Goal: Task Accomplishment & Management: Use online tool/utility

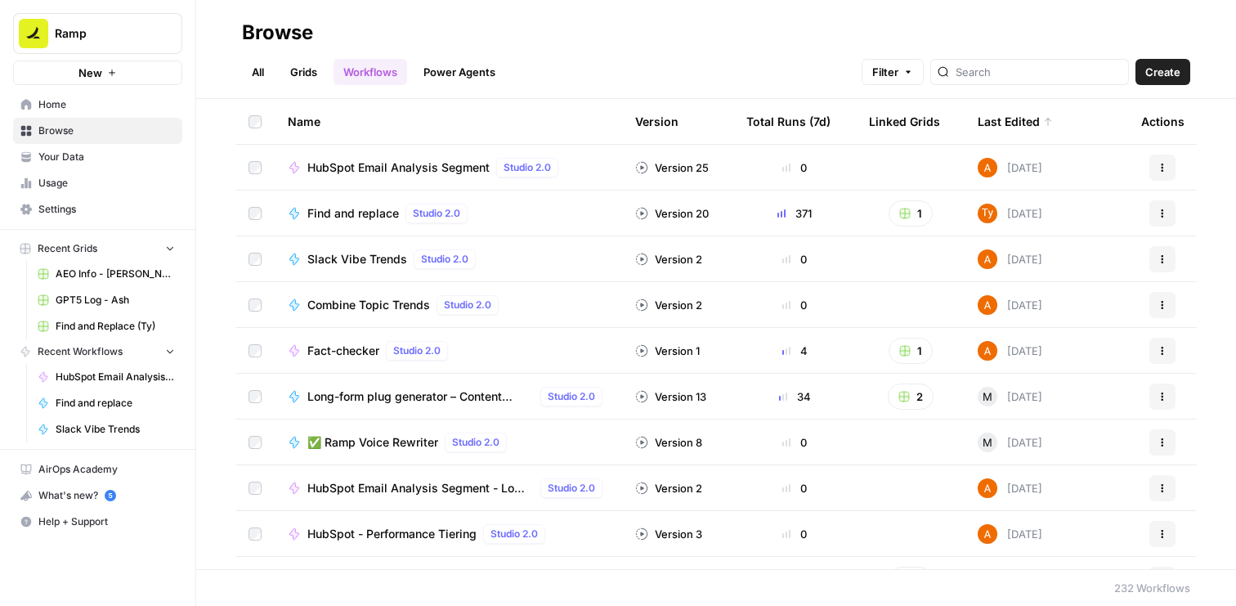
click at [1170, 78] on span "Create" at bounding box center [1162, 72] width 35 height 16
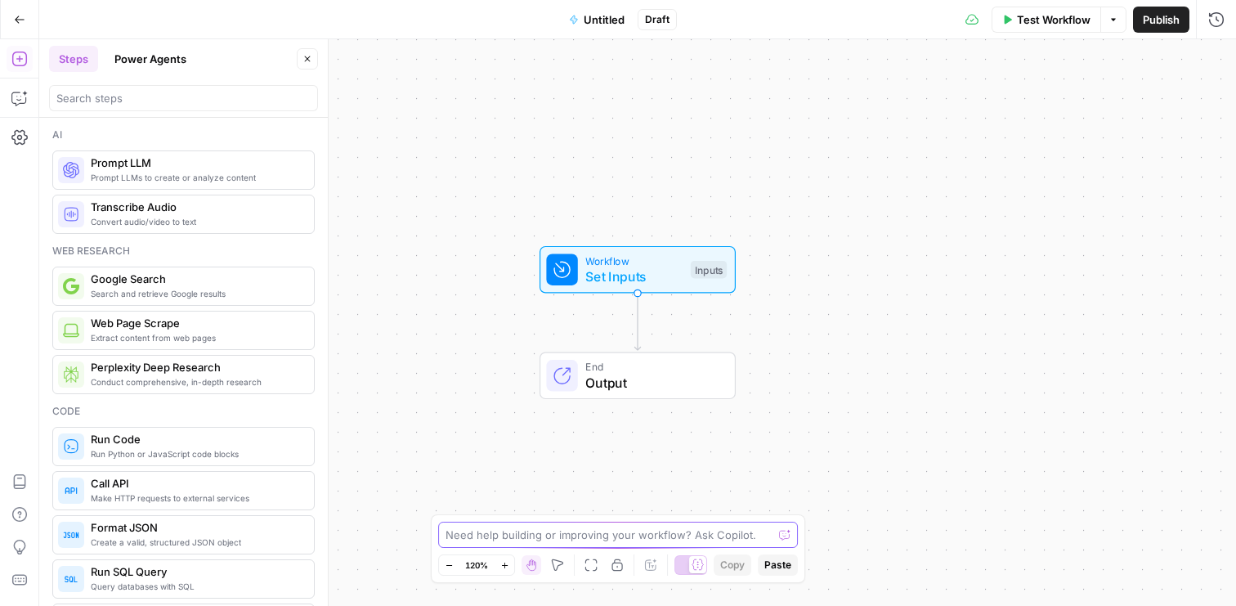
click at [630, 536] on textarea at bounding box center [608, 534] width 327 height 16
paste textarea "// simple plugin script const selection = figma.currentPage.selection; if (sele…"
click at [589, 534] on textarea "Make a workflow based on this figjam:" at bounding box center [601, 534] width 312 height 16
click at [573, 534] on textarea "Make a workflow based on this figjam:" at bounding box center [601, 534] width 312 height 16
click at [613, 538] on textarea "Make a workflow based on this figjam:" at bounding box center [601, 534] width 312 height 16
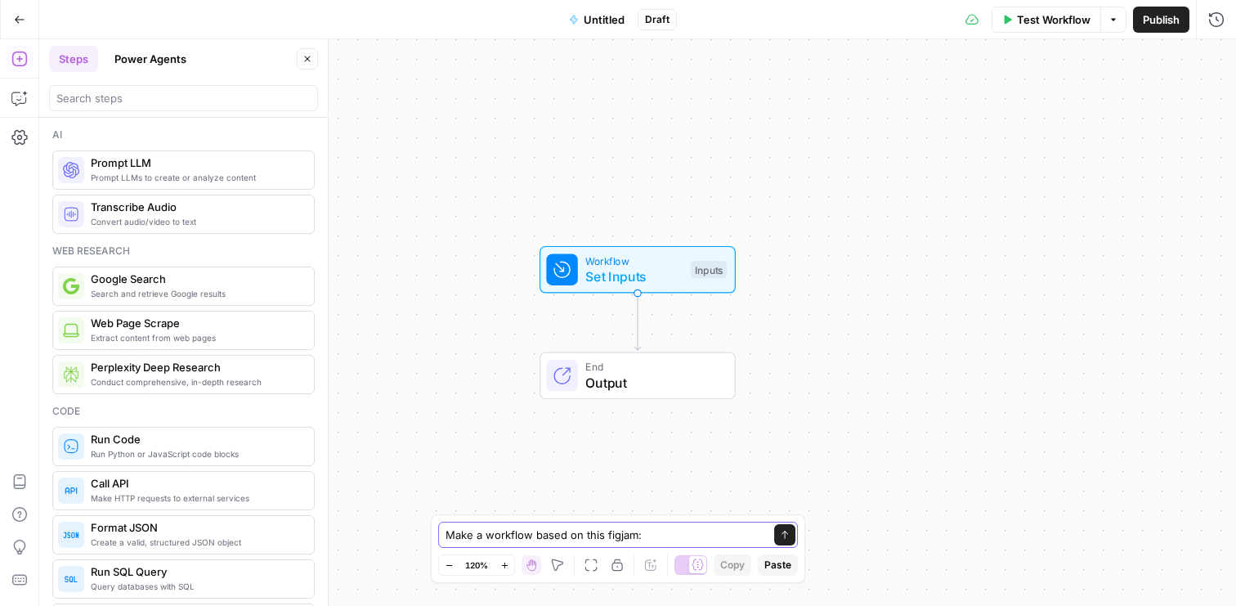
click at [613, 538] on textarea "Make a workflow based on this figjam:" at bounding box center [601, 534] width 312 height 16
paste textarea "{ "workflow": { "name": "Article Creation Workflow", "nodes": [ { "id": "n1", "…"
type textarea "Make a workflow based on this export from figjam: { "workflow": { "name": "Arti…"
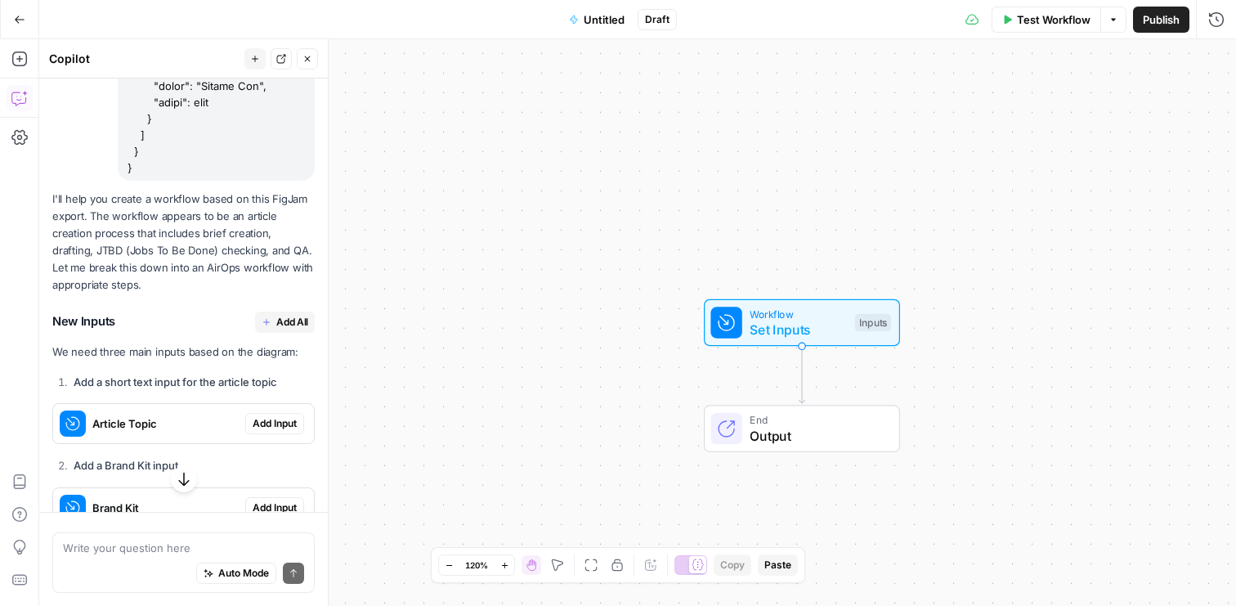
scroll to position [1844, 0]
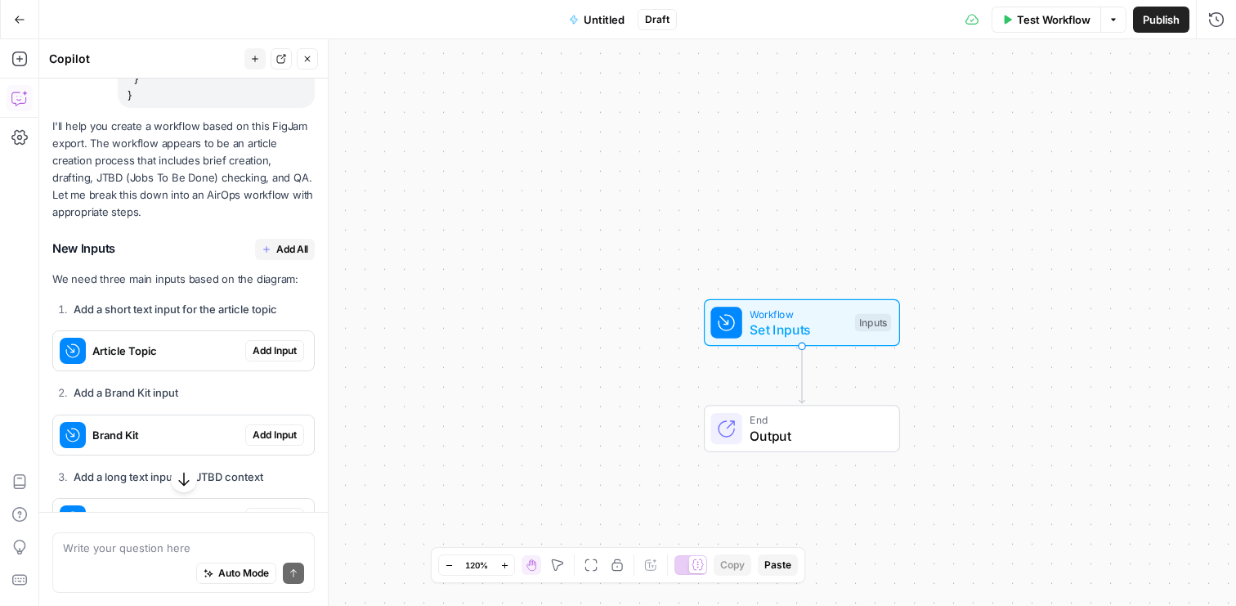
click at [269, 244] on icon "button" at bounding box center [267, 249] width 10 height 10
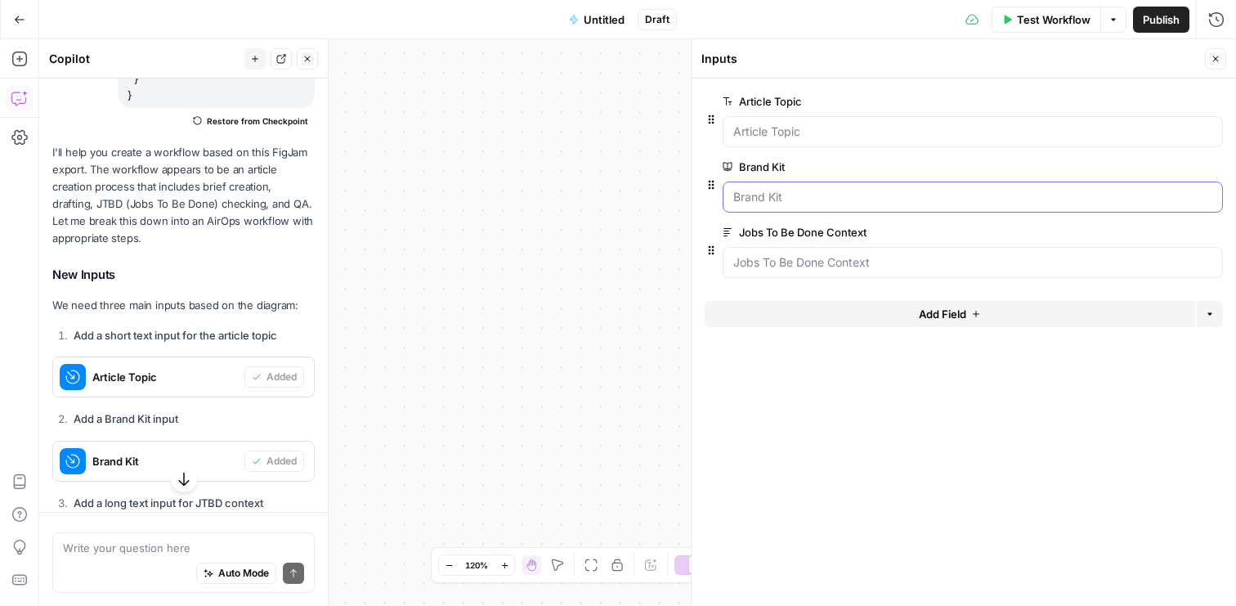
click at [812, 196] on Kit "Brand Kit" at bounding box center [972, 197] width 479 height 16
click at [1220, 54] on button "Close" at bounding box center [1215, 58] width 21 height 21
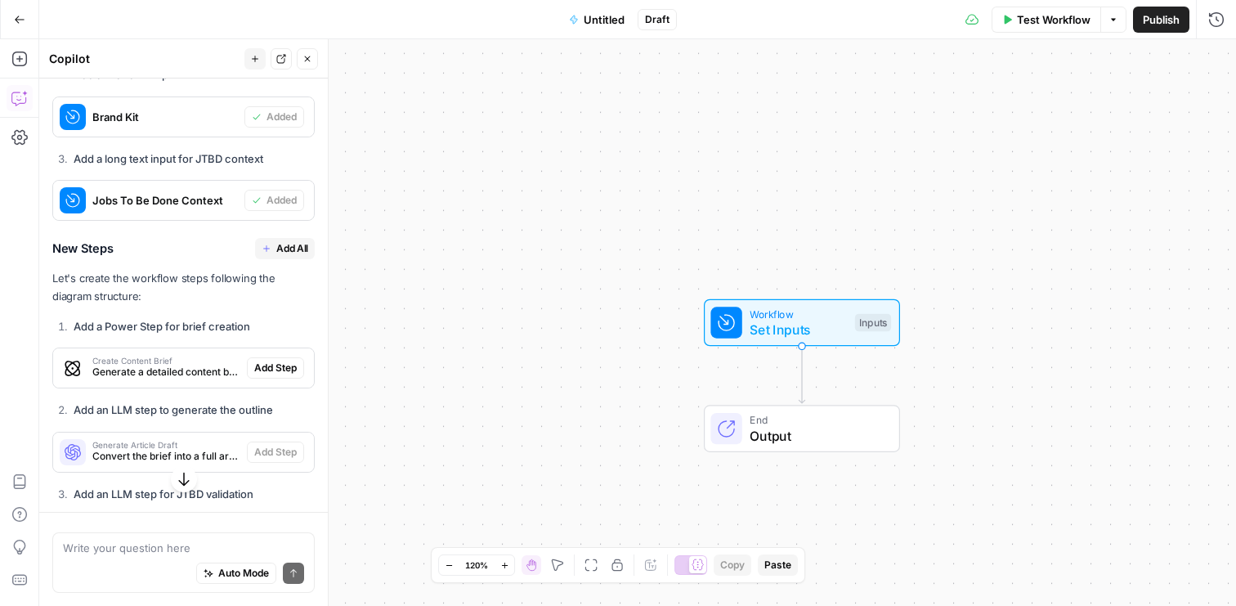
scroll to position [2252, 0]
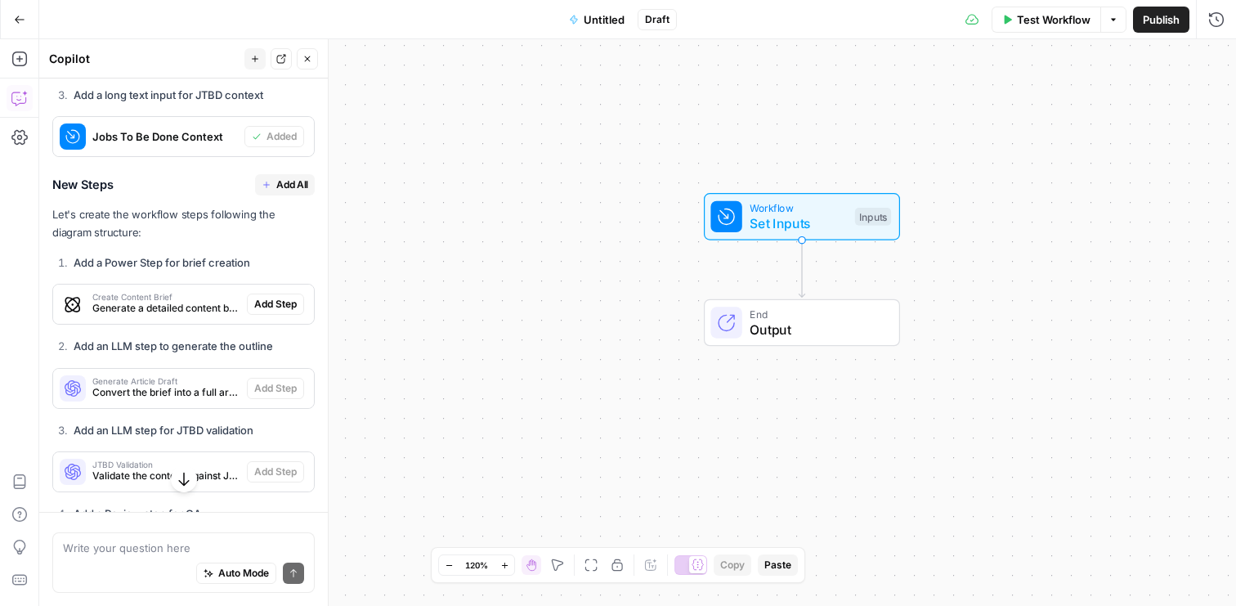
click at [289, 177] on span "Add All" at bounding box center [292, 184] width 32 height 15
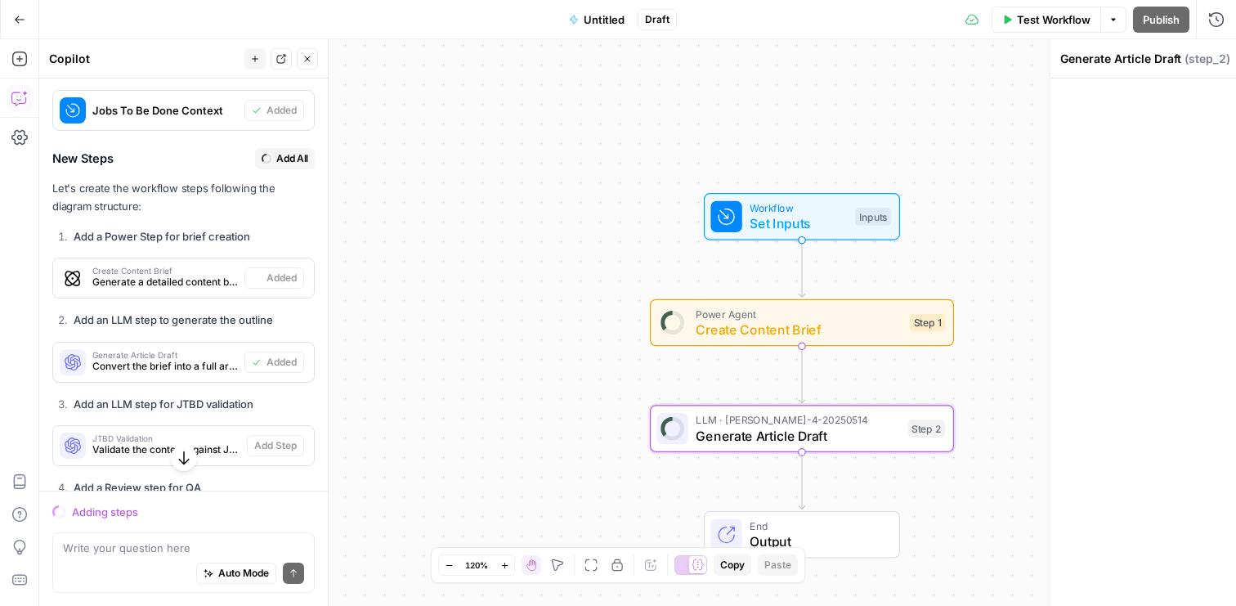
scroll to position [2226, 0]
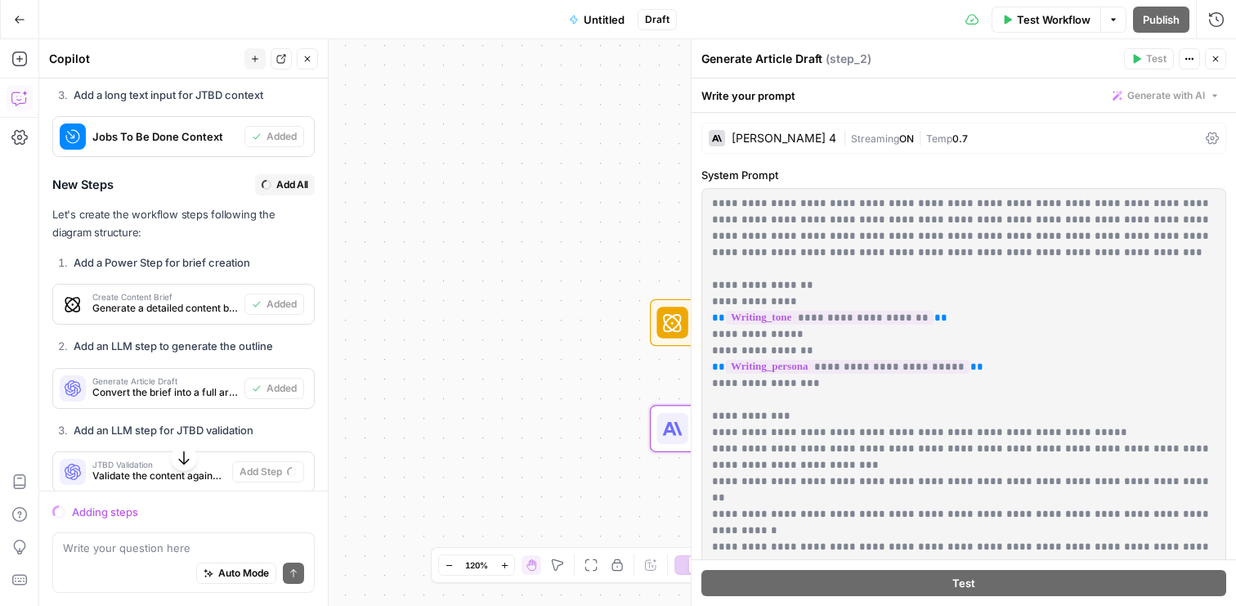
click at [1215, 64] on button "Close" at bounding box center [1215, 58] width 21 height 21
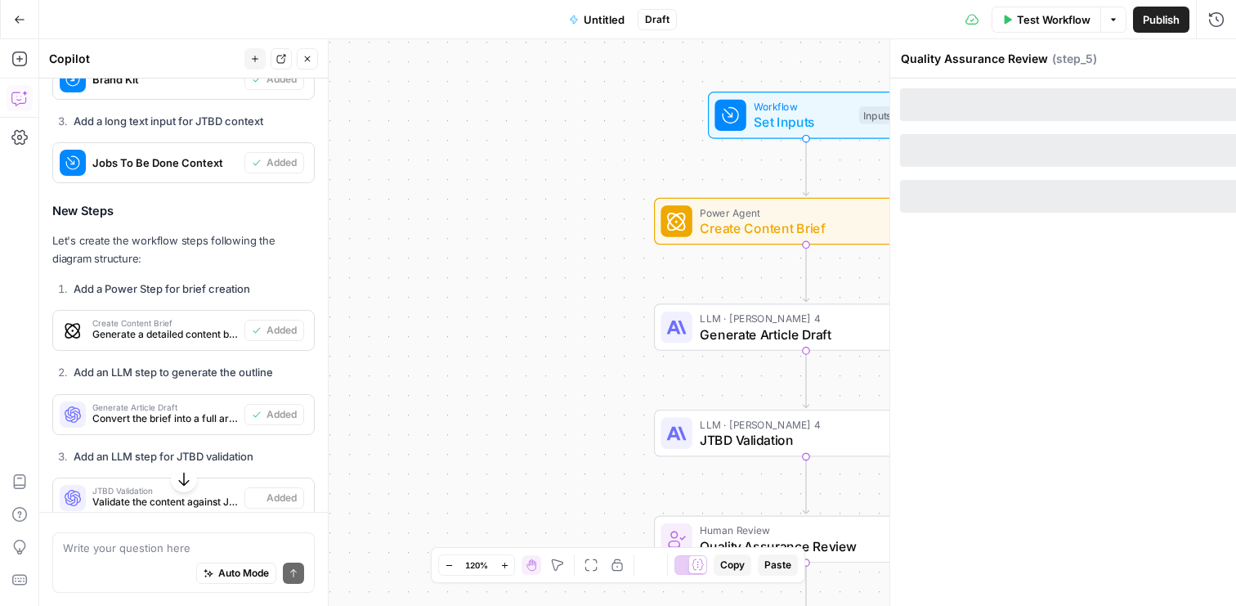
type textarea "Create Google Doc"
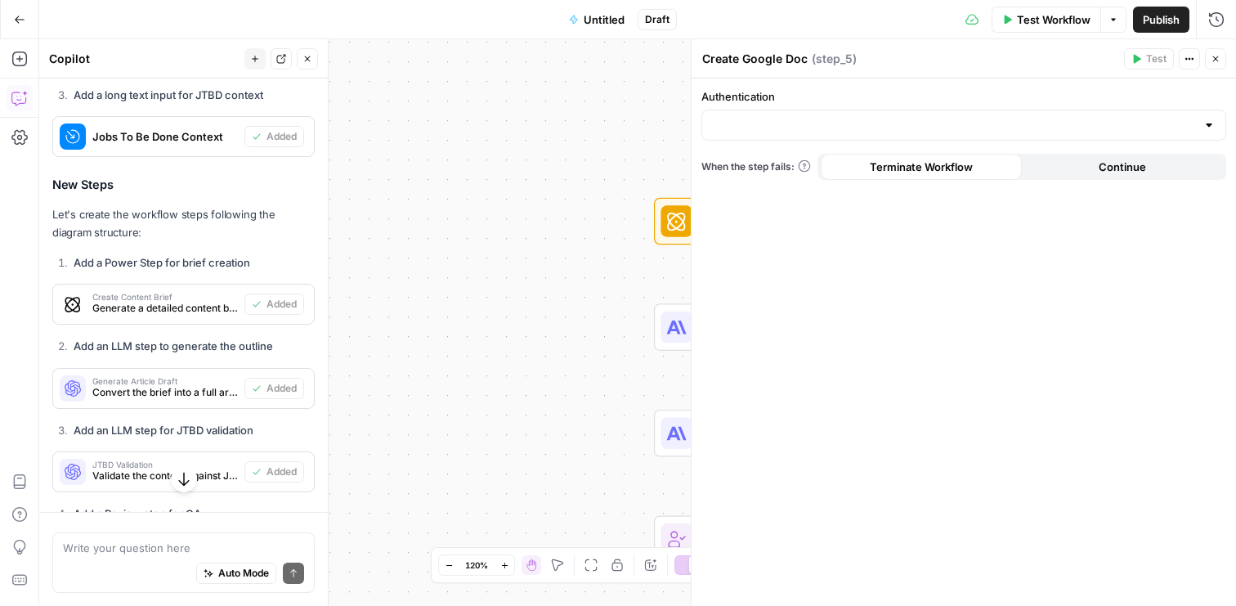
click at [1212, 65] on button "Close" at bounding box center [1215, 58] width 21 height 21
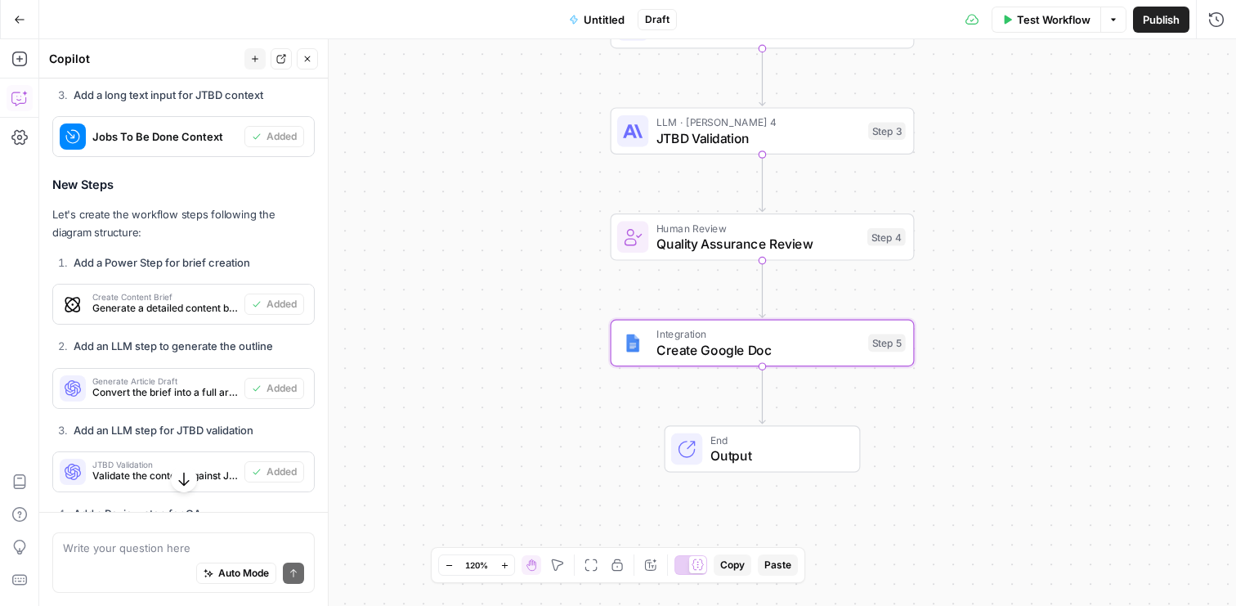
click at [8, 15] on button "Go Back" at bounding box center [19, 19] width 29 height 29
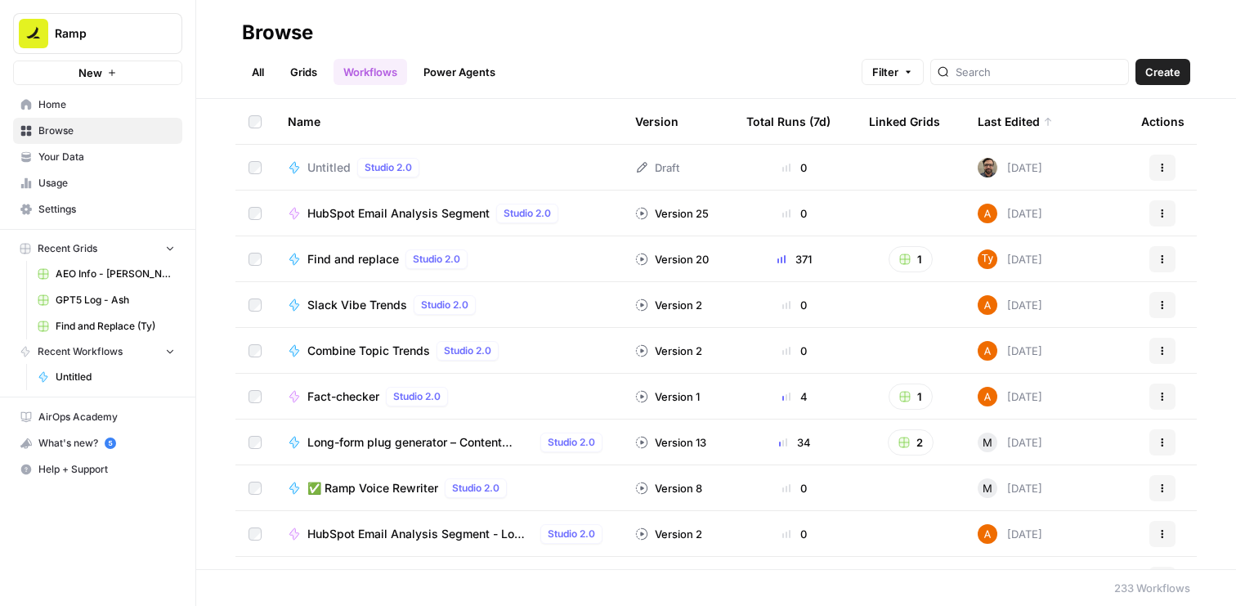
click at [311, 78] on link "Grids" at bounding box center [303, 72] width 47 height 26
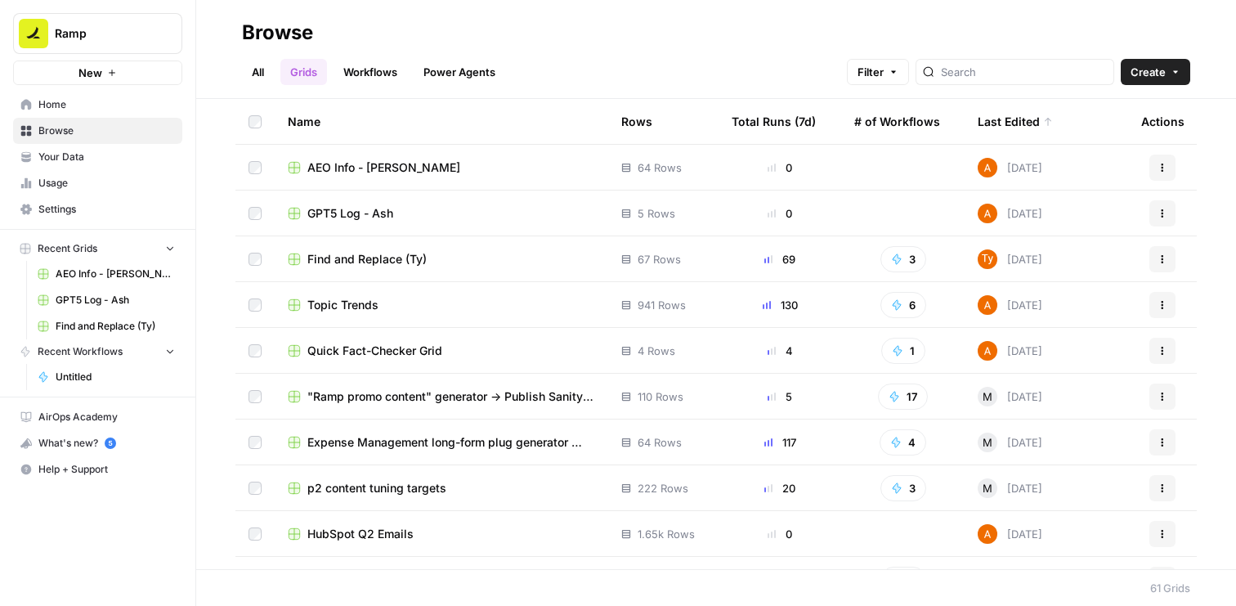
click at [1143, 74] on span "Create" at bounding box center [1147, 72] width 35 height 16
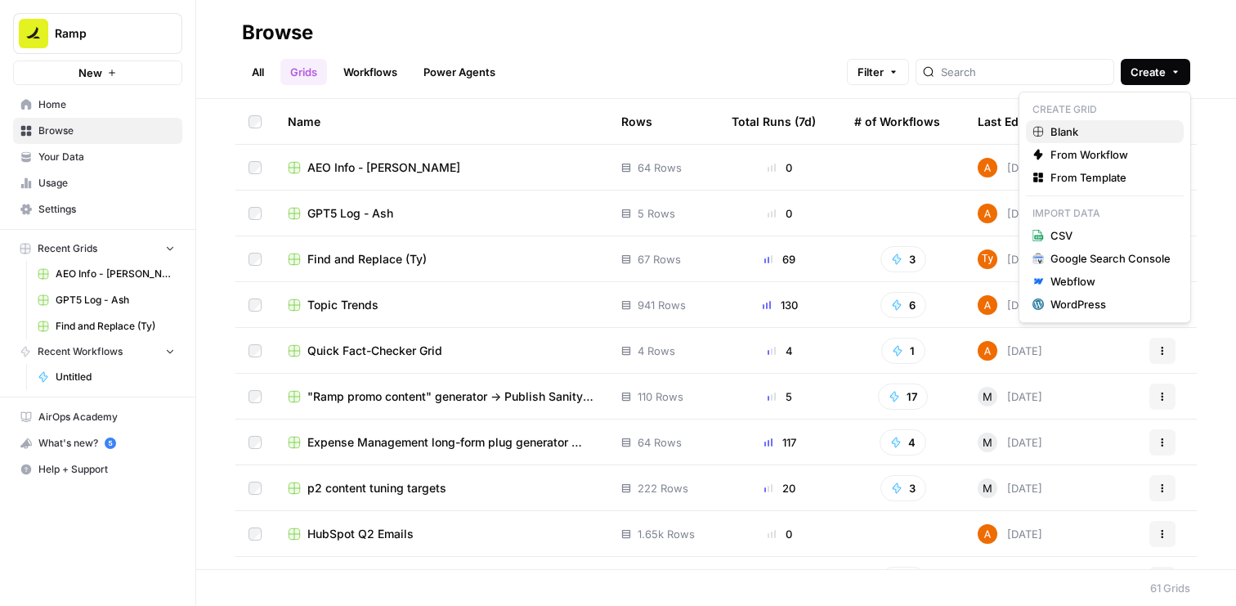
click at [1105, 126] on span "Blank" at bounding box center [1110, 131] width 120 height 16
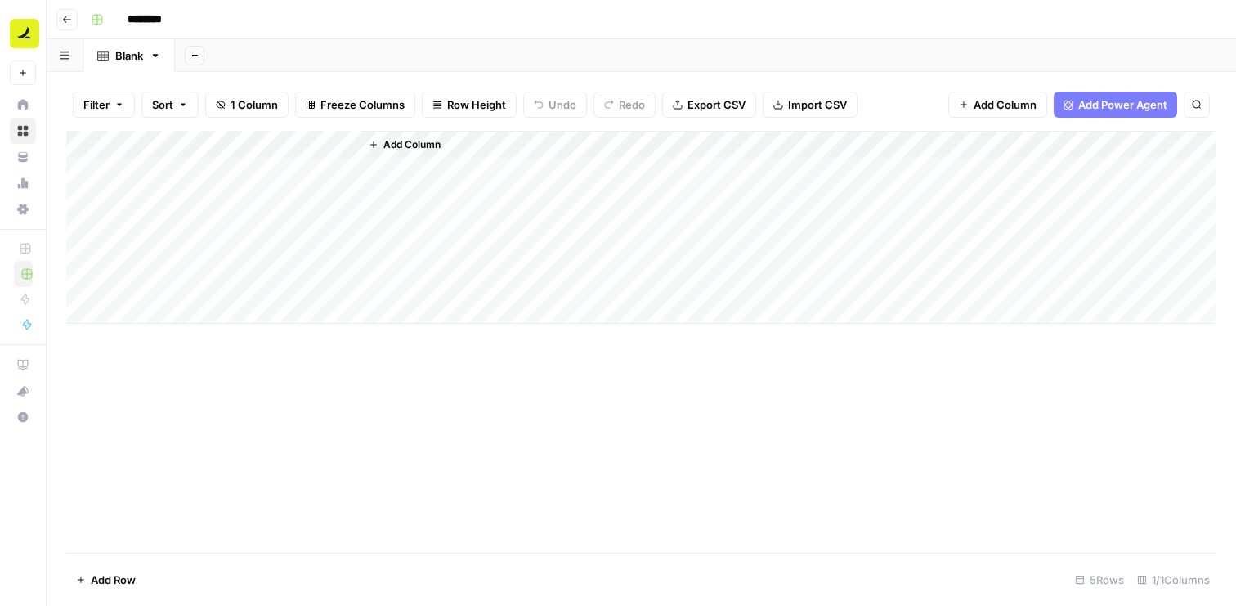
click at [173, 146] on div "Add Column" at bounding box center [641, 227] width 1150 height 193
click at [173, 146] on div at bounding box center [241, 147] width 236 height 33
click at [169, 146] on div at bounding box center [241, 147] width 236 height 33
click at [170, 184] on input "Title" at bounding box center [221, 184] width 166 height 16
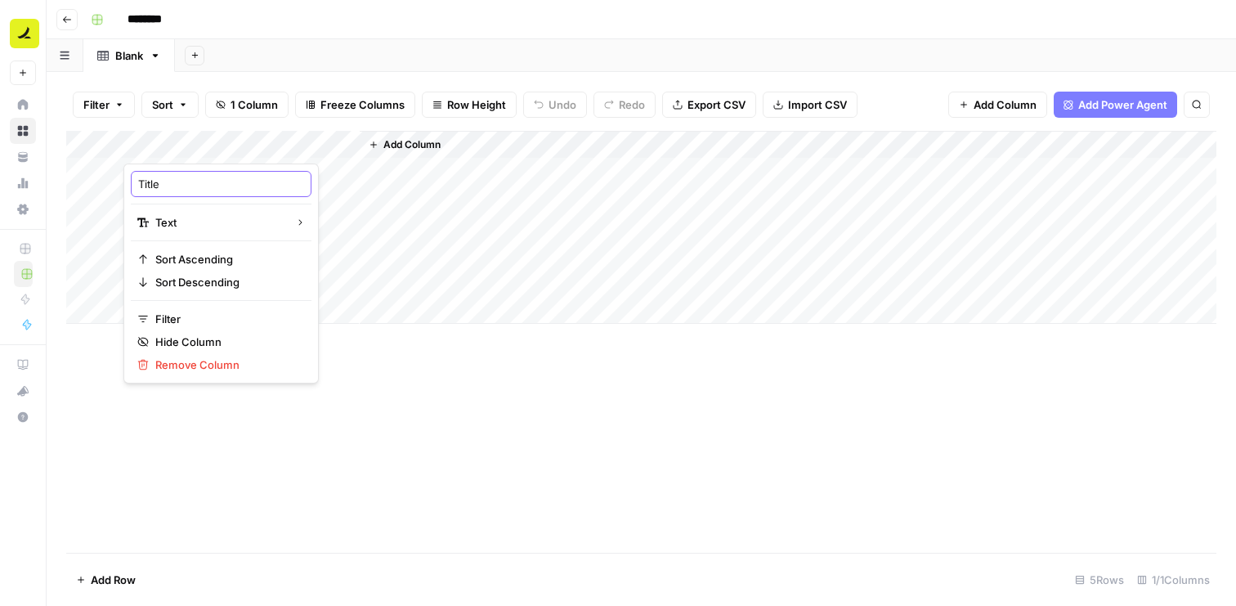
click at [170, 184] on input "Title" at bounding box center [221, 184] width 166 height 16
type input "Email"
click at [415, 145] on span "Add Column" at bounding box center [411, 144] width 57 height 15
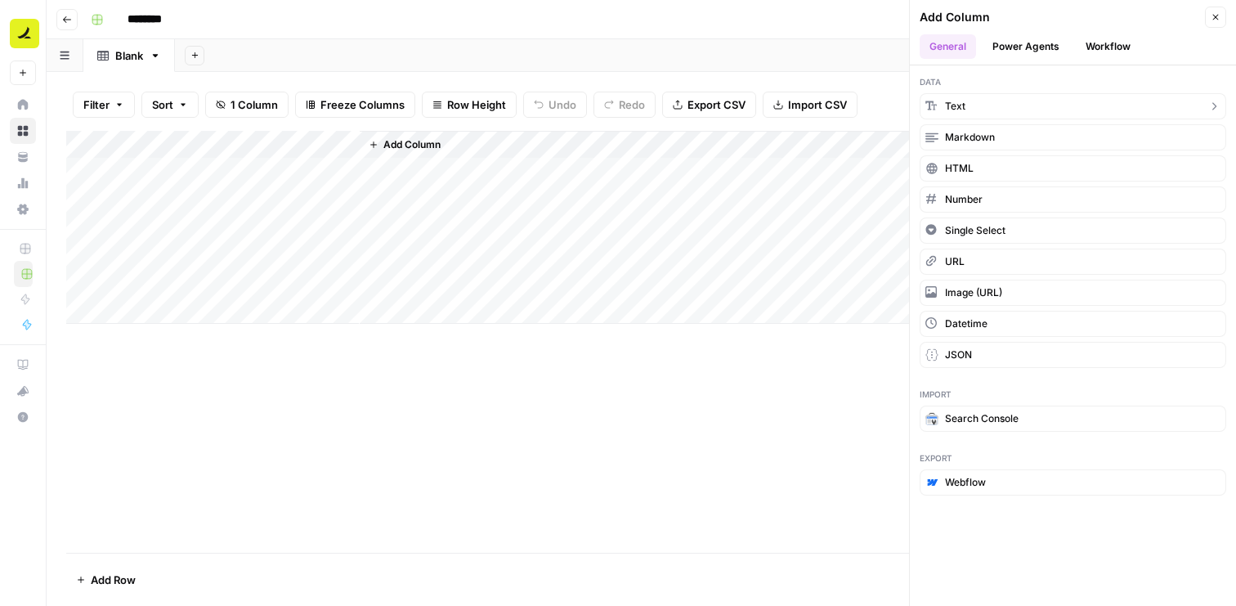
click at [968, 109] on button "Text" at bounding box center [1073, 106] width 307 height 26
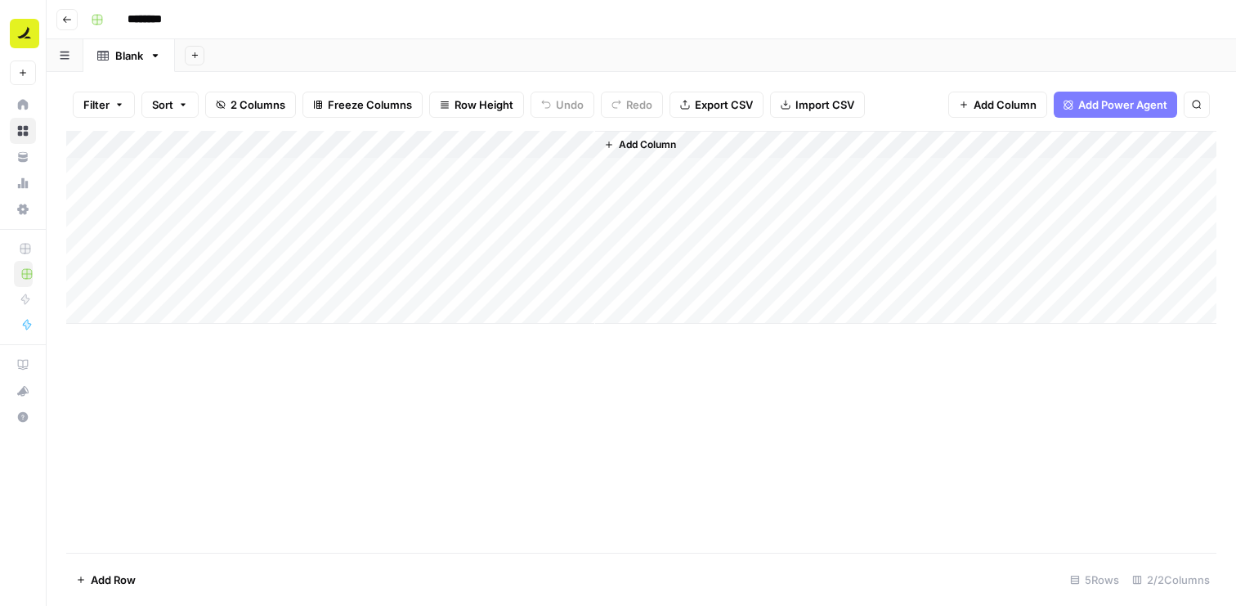
click at [410, 141] on div "Add Column" at bounding box center [641, 227] width 1150 height 193
click at [411, 182] on input "New Column" at bounding box center [457, 184] width 166 height 16
type input "Title"
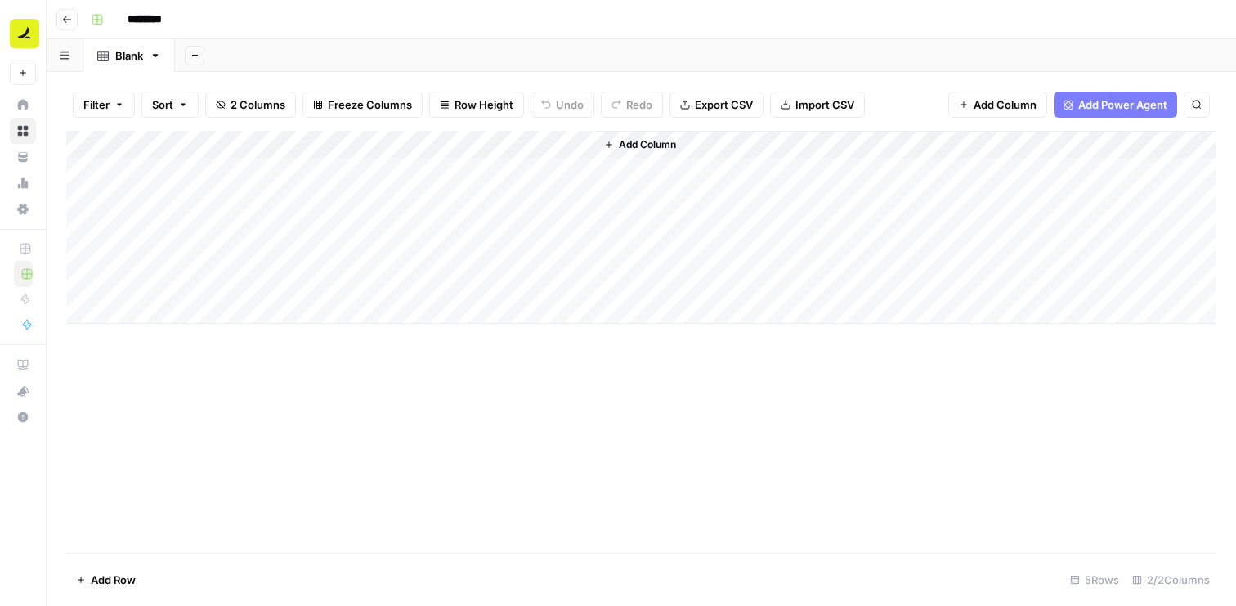
click at [632, 143] on span "Add Column" at bounding box center [647, 144] width 57 height 15
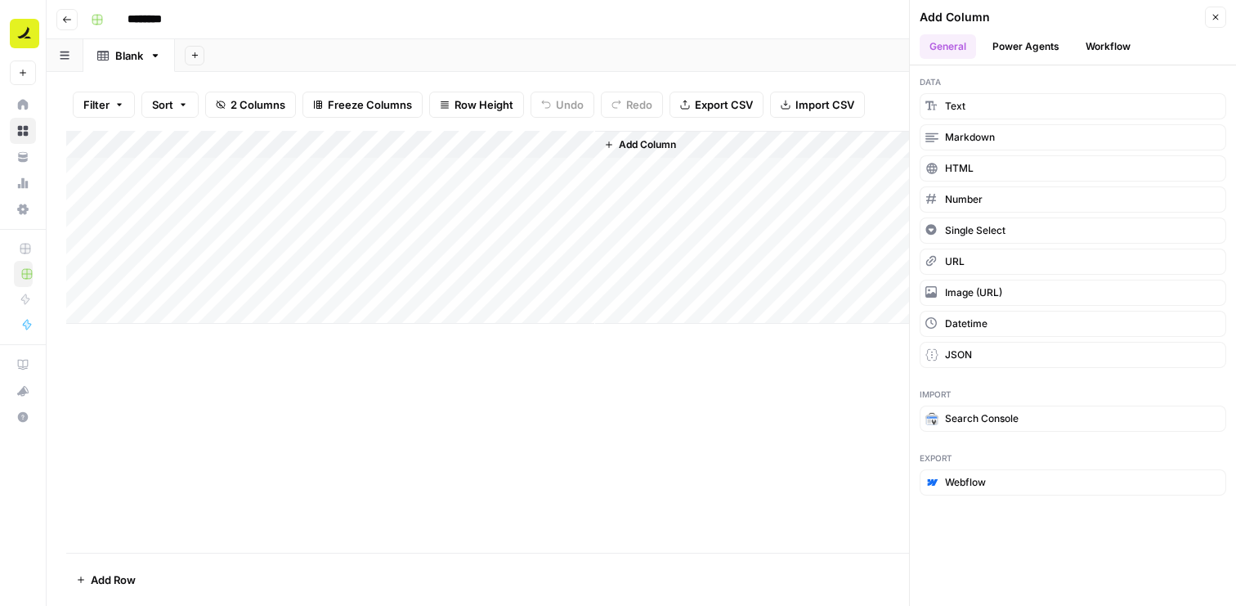
click at [632, 143] on span "Add Column" at bounding box center [647, 144] width 57 height 15
click at [942, 110] on button "Text" at bounding box center [1073, 106] width 307 height 26
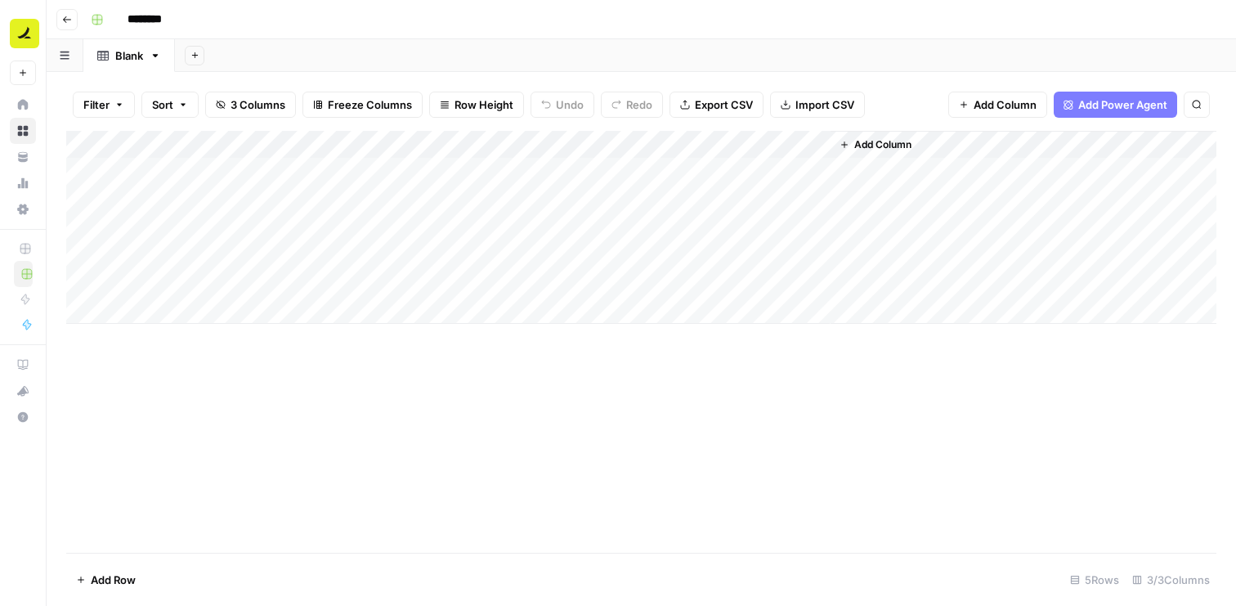
click at [645, 141] on div "Add Column" at bounding box center [641, 227] width 1150 height 193
click at [645, 141] on div at bounding box center [712, 147] width 236 height 33
click at [648, 177] on input "New Column" at bounding box center [692, 184] width 166 height 16
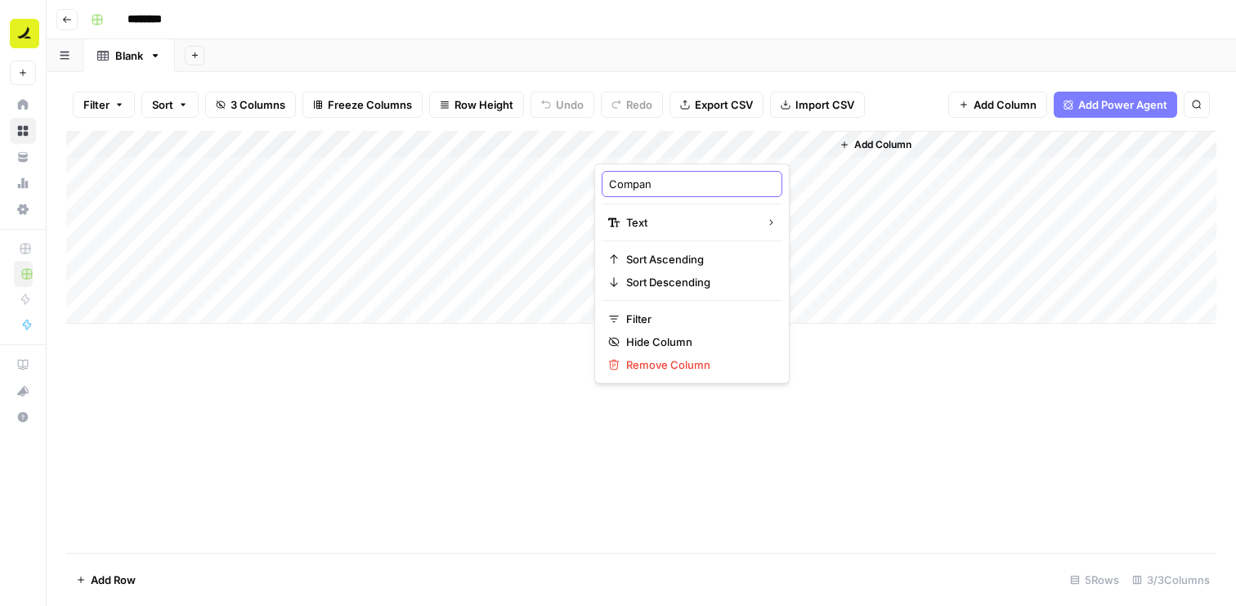
type input "Company"
click at [881, 142] on span "Add Column" at bounding box center [882, 144] width 57 height 15
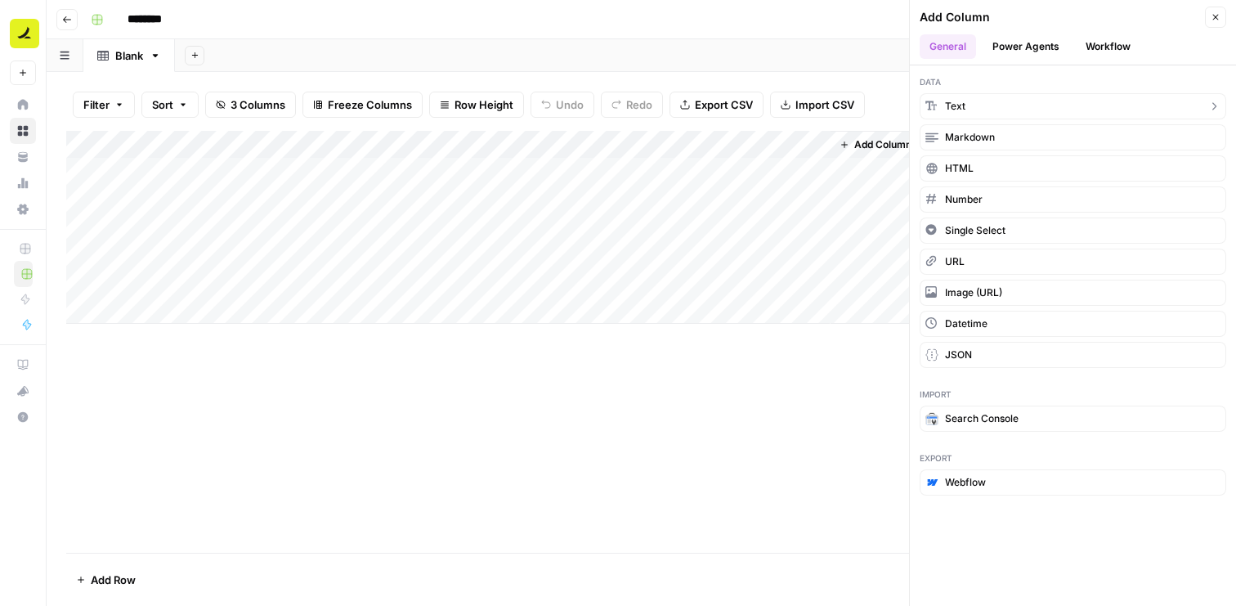
click at [953, 112] on span "Text" at bounding box center [955, 106] width 20 height 15
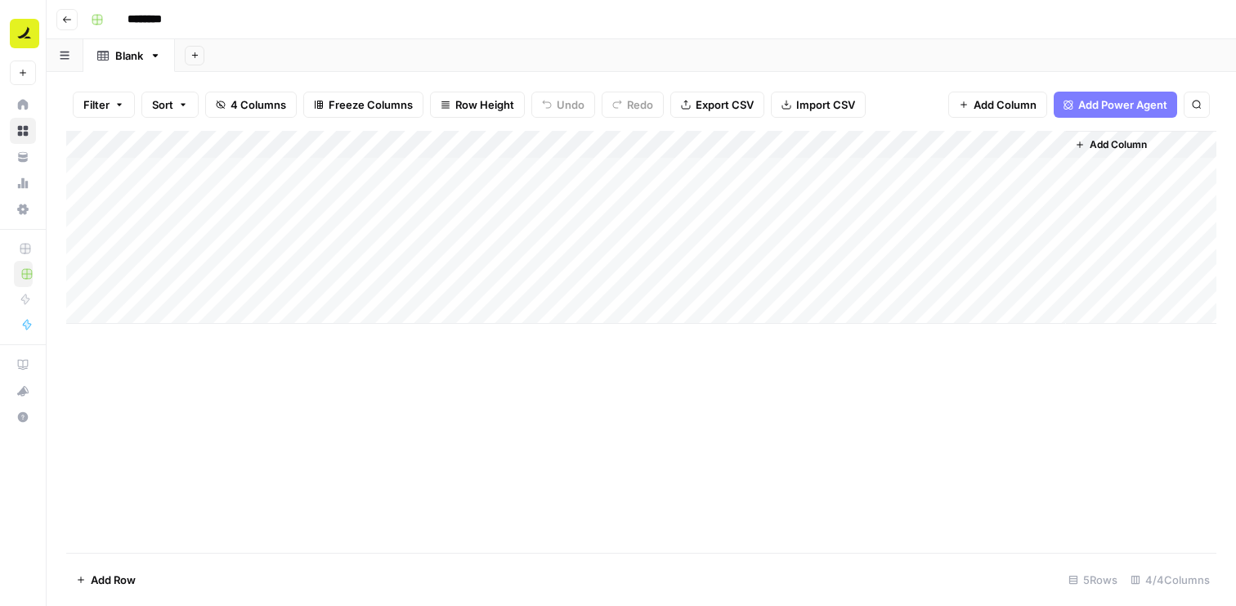
click at [884, 147] on div "Add Column" at bounding box center [641, 227] width 1150 height 193
click at [884, 147] on div at bounding box center [948, 147] width 236 height 33
click at [884, 175] on div "New Column" at bounding box center [927, 184] width 181 height 26
click at [884, 175] on div "Add Column" at bounding box center [641, 227] width 1150 height 193
click at [877, 141] on div "Add Column" at bounding box center [641, 227] width 1150 height 193
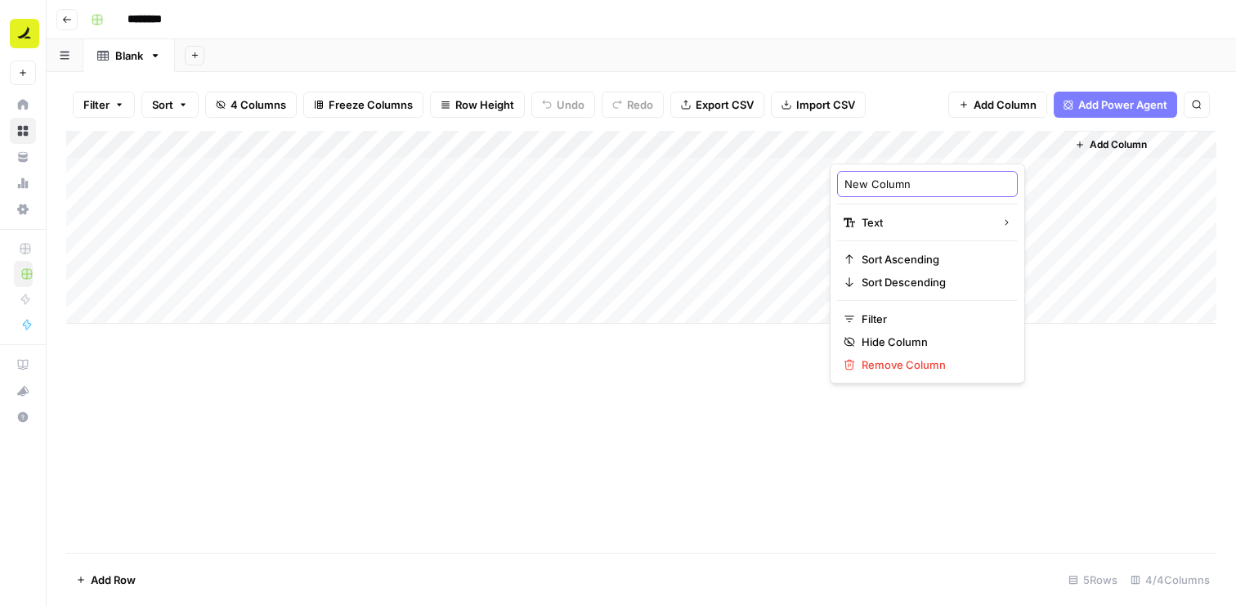
click at [884, 187] on input "New Column" at bounding box center [927, 184] width 166 height 16
type input "Company description"
click at [276, 171] on div "Add Column" at bounding box center [641, 227] width 1150 height 193
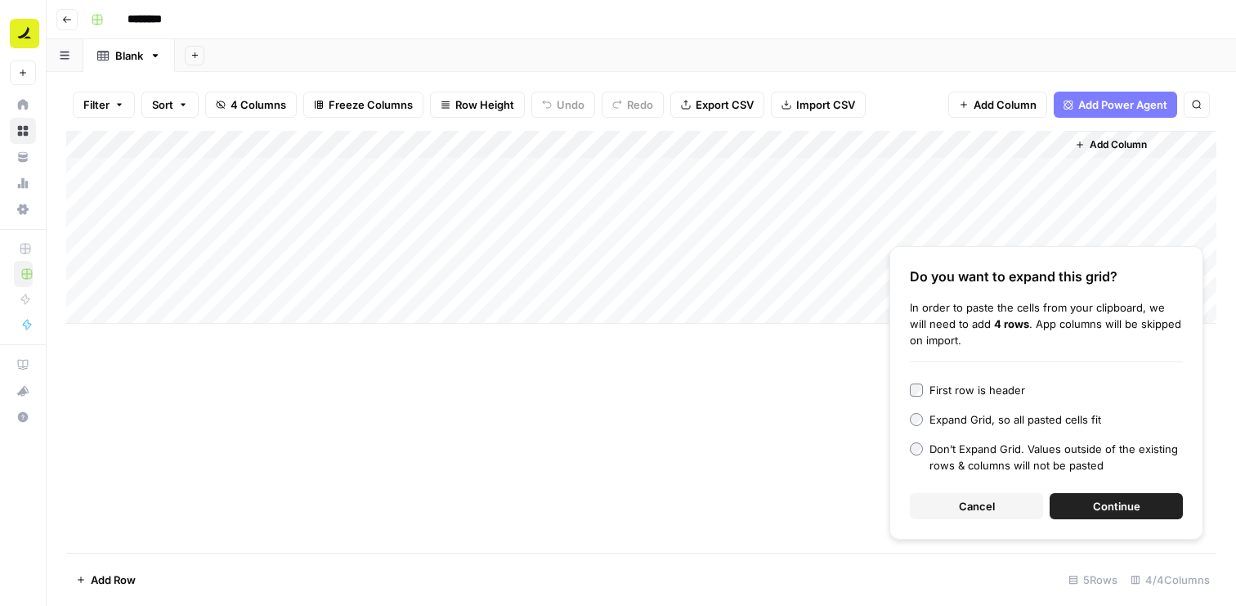
click at [978, 395] on div "First row is header" at bounding box center [977, 390] width 96 height 16
click at [1078, 498] on button "Continue" at bounding box center [1115, 506] width 133 height 26
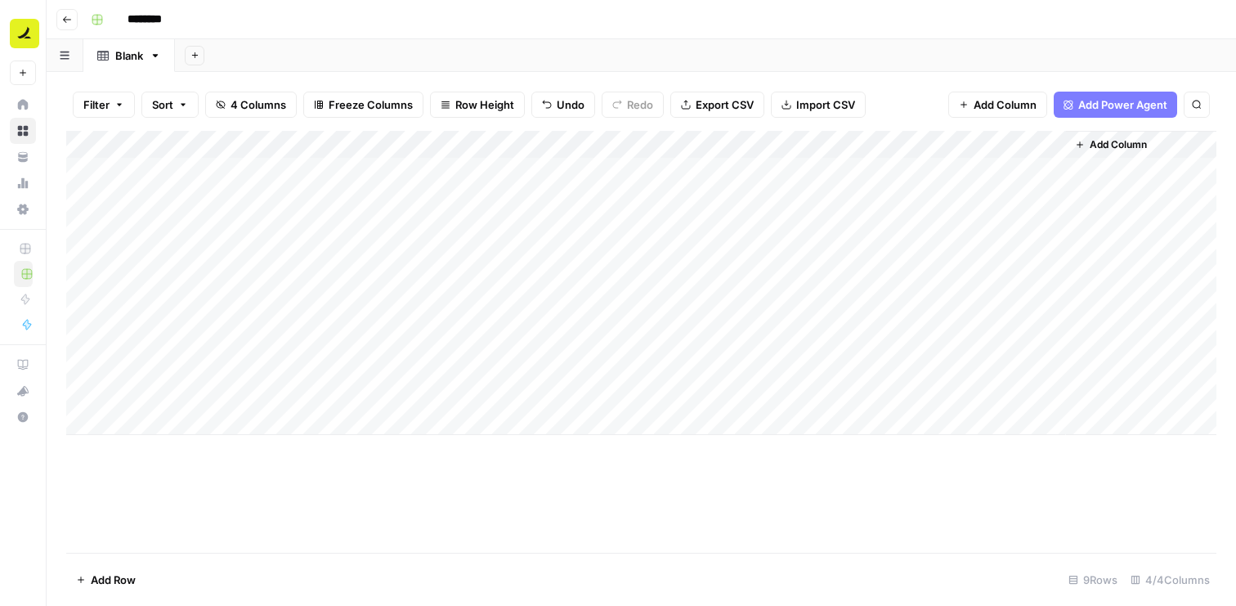
drag, startPoint x: 521, startPoint y: 174, endPoint x: 519, endPoint y: 382, distance: 207.6
click at [519, 383] on div "Add Column" at bounding box center [641, 283] width 1150 height 304
click at [725, 174] on div "Add Column" at bounding box center [641, 283] width 1150 height 304
drag, startPoint x: 503, startPoint y: 176, endPoint x: 499, endPoint y: 389, distance: 213.3
click at [499, 389] on div "Add Column" at bounding box center [641, 283] width 1150 height 304
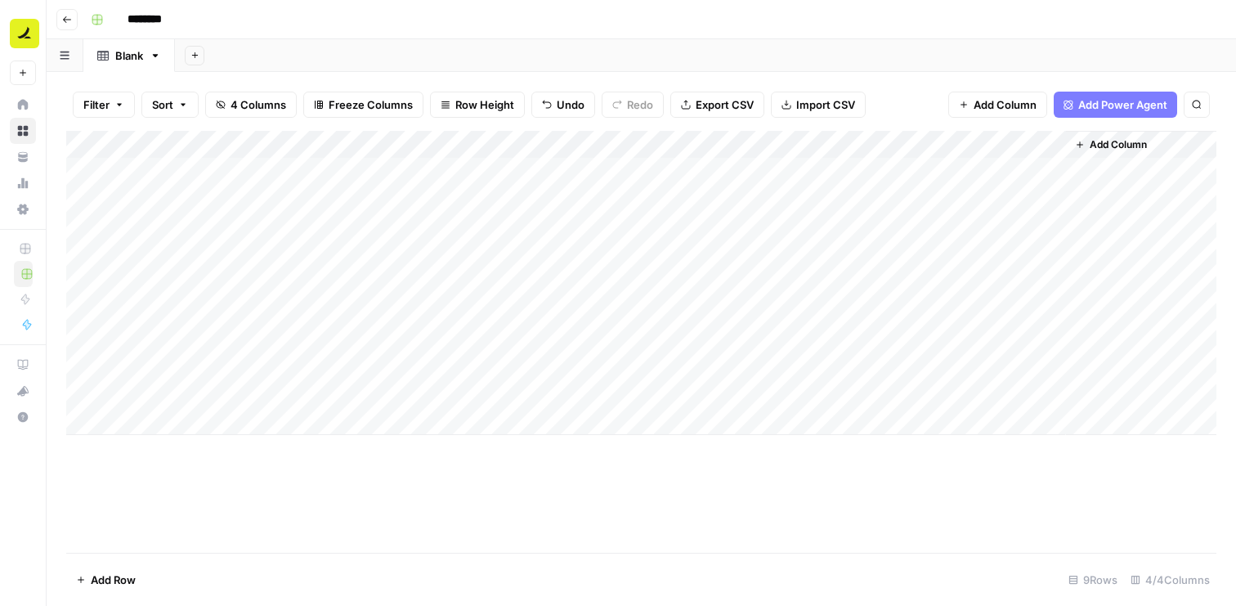
click at [181, 144] on div "Add Column" at bounding box center [641, 283] width 1150 height 304
click at [593, 221] on div "Add Column" at bounding box center [641, 283] width 1150 height 304
click at [64, 20] on icon "button" at bounding box center [67, 19] width 8 height 7
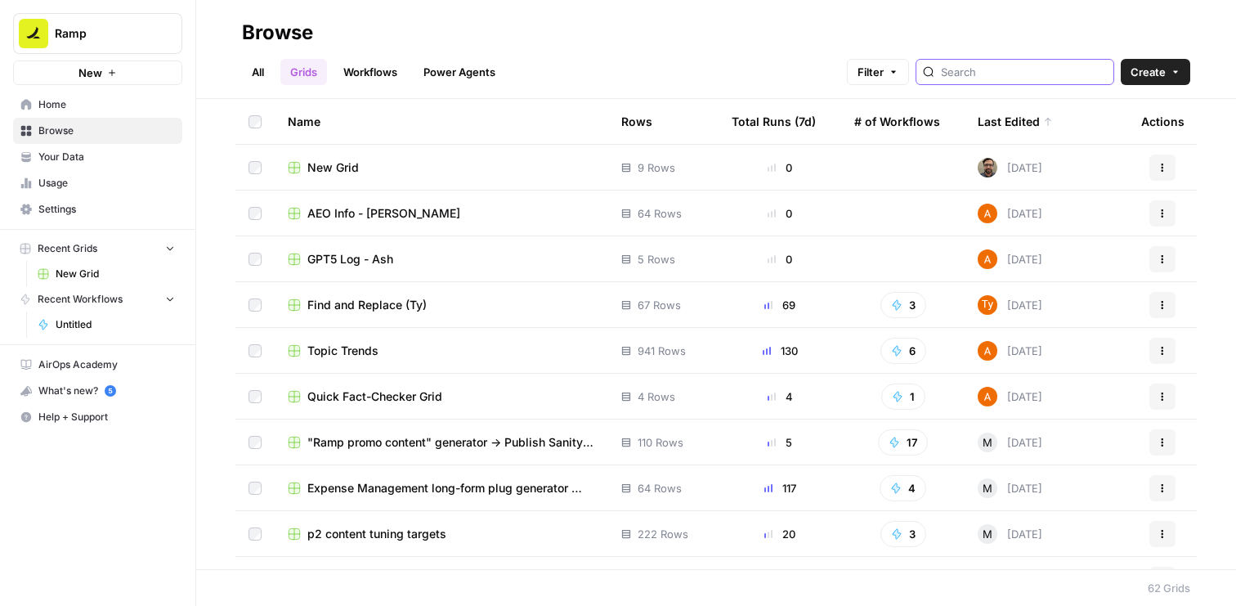
click at [1031, 79] on input "search" at bounding box center [1024, 72] width 166 height 16
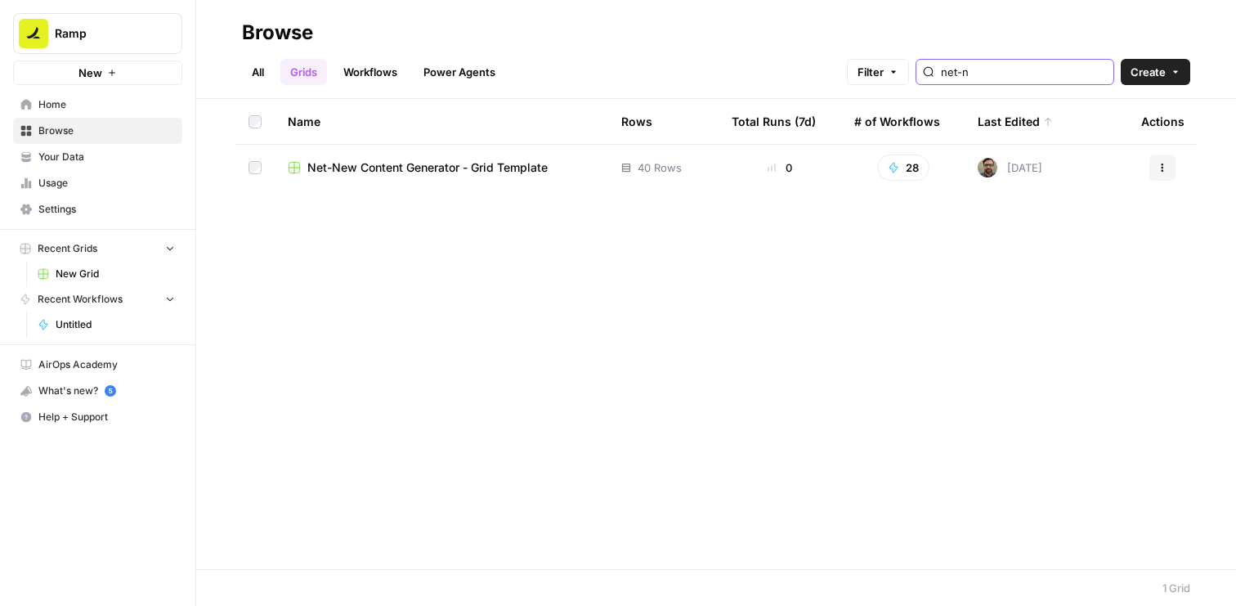
type input "net-n"
click at [431, 169] on span "Net-New Content Generator - Grid Template" at bounding box center [427, 167] width 240 height 16
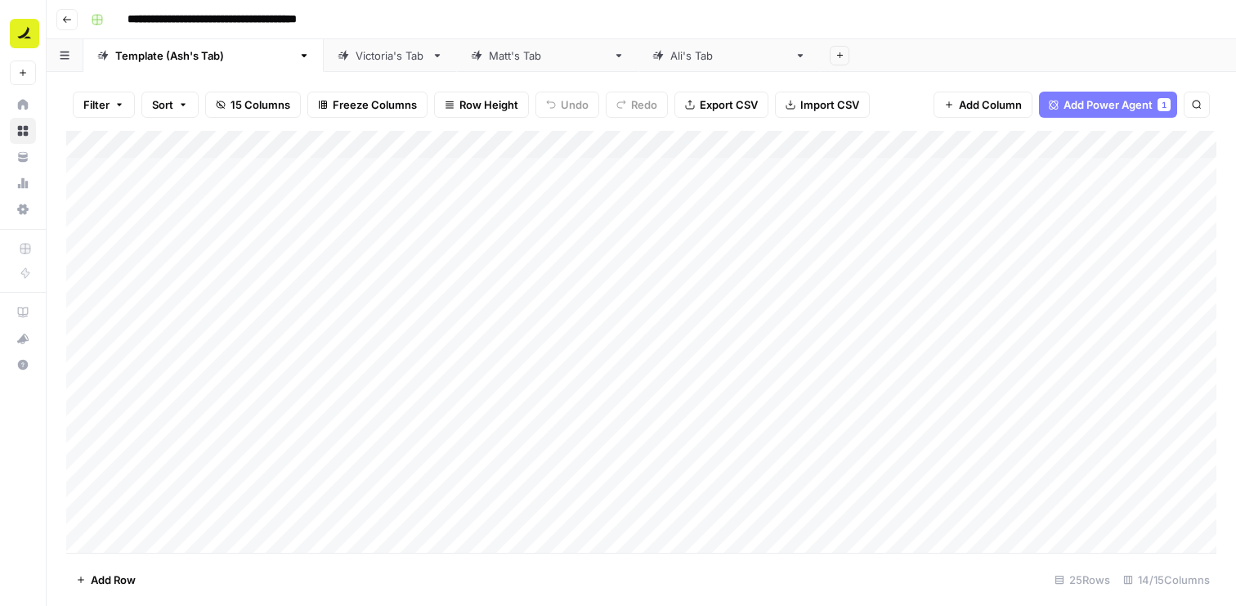
click at [590, 171] on div "Add Column" at bounding box center [641, 342] width 1150 height 422
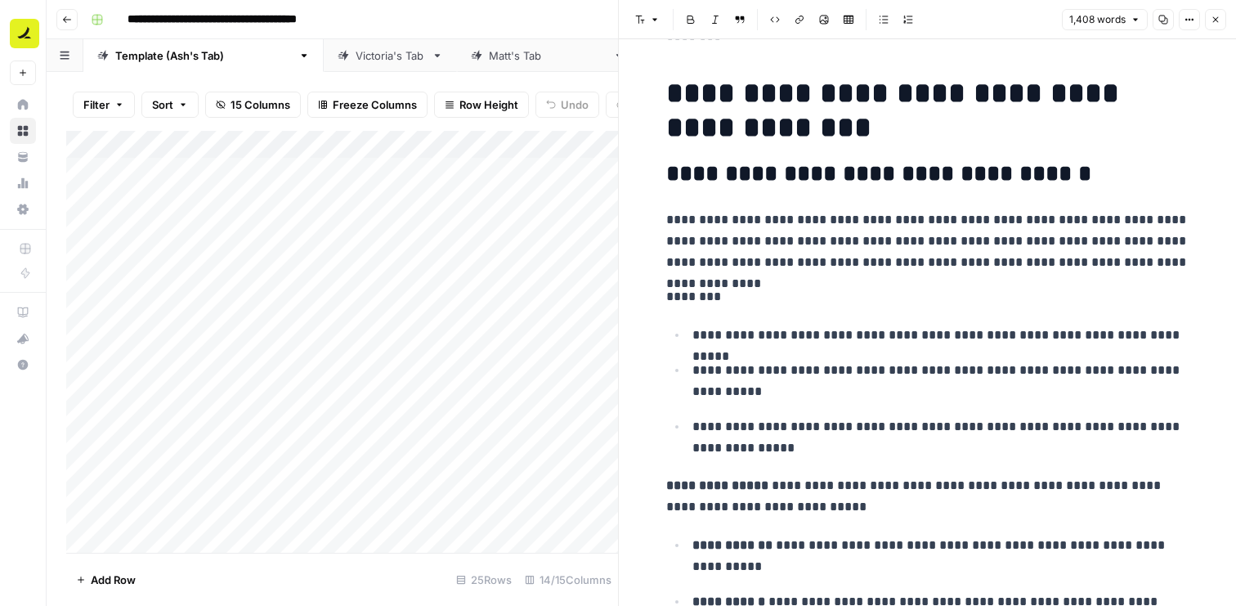
scroll to position [2620, 0]
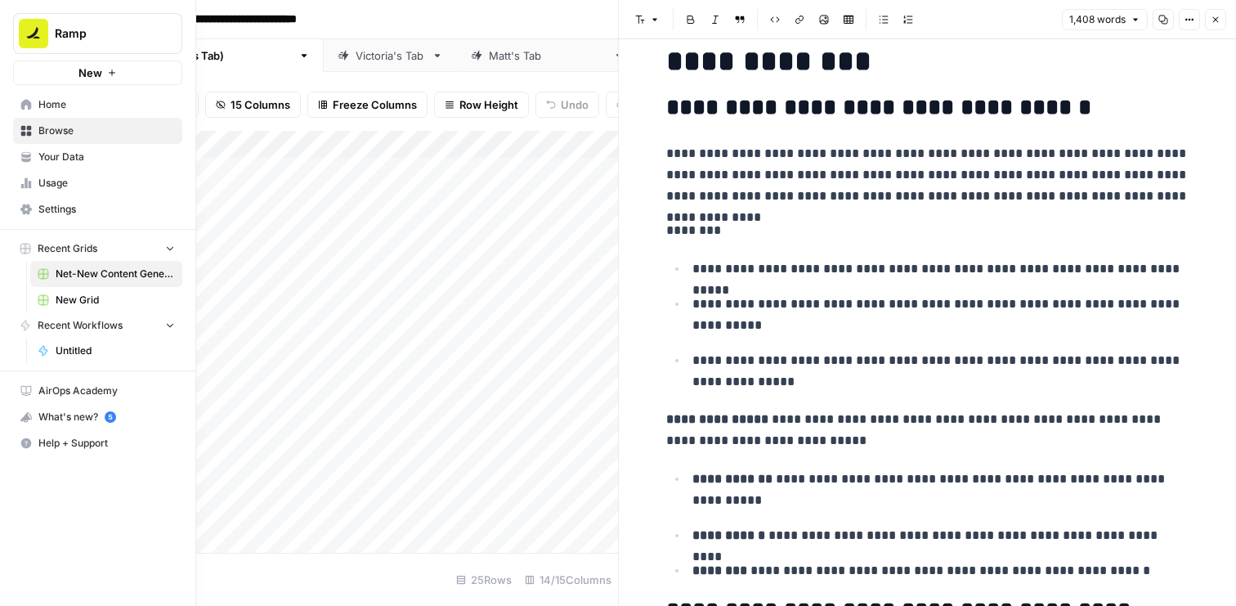
click at [34, 159] on link "Your Data" at bounding box center [97, 157] width 169 height 26
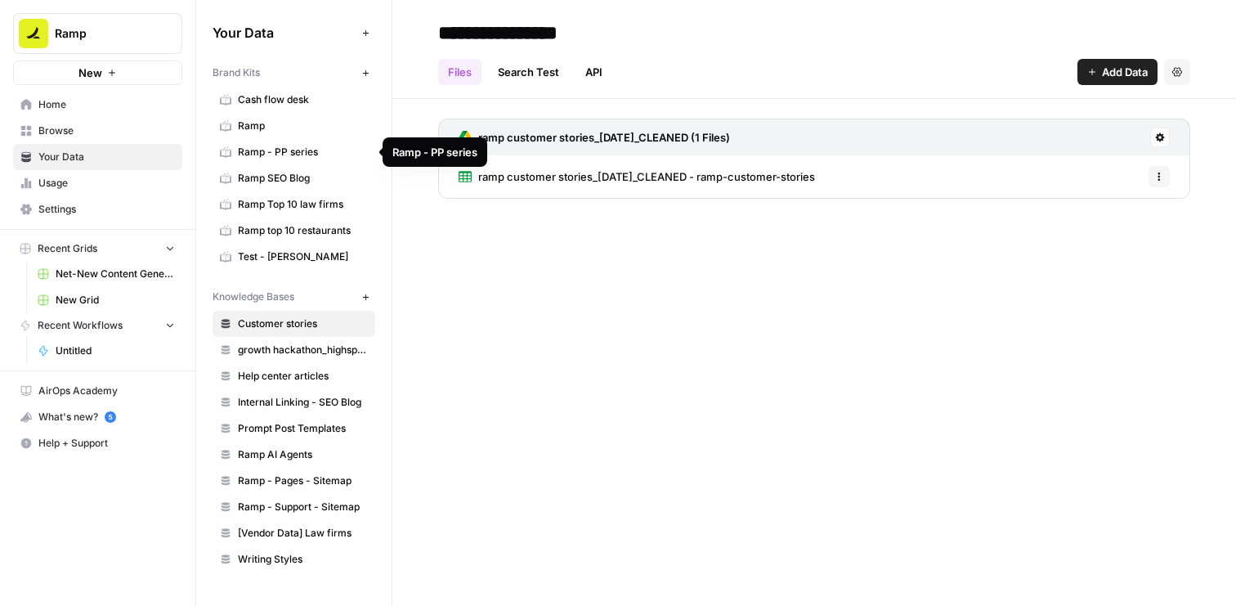
click at [291, 172] on span "Ramp SEO Blog" at bounding box center [303, 178] width 130 height 15
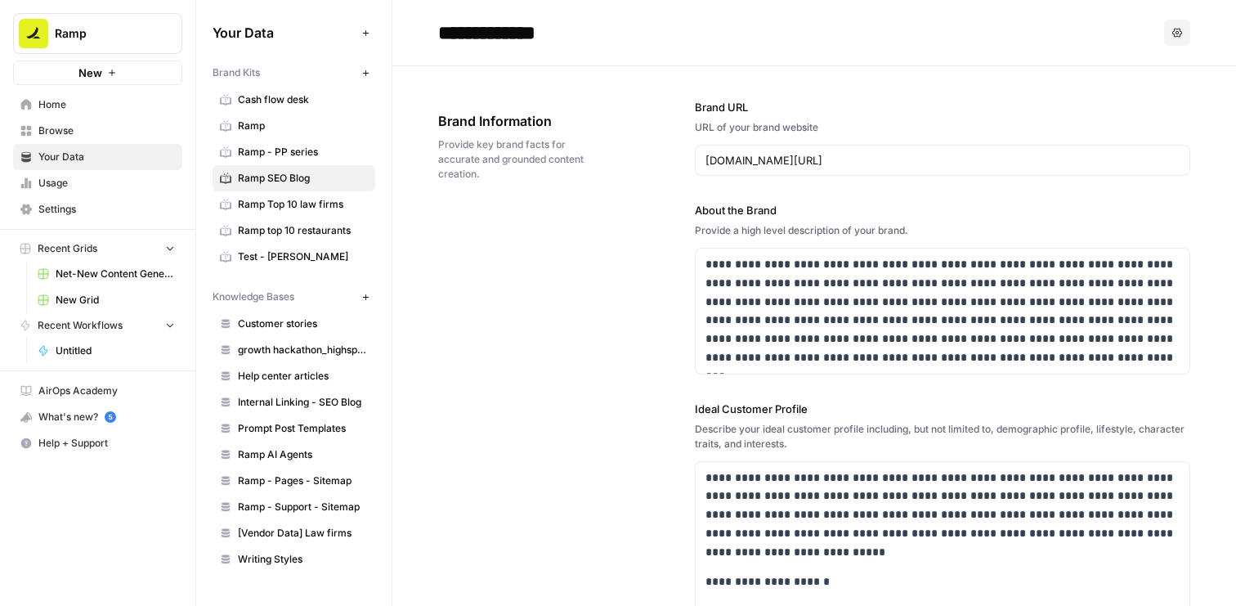
click at [76, 137] on span "Browse" at bounding box center [106, 130] width 136 height 15
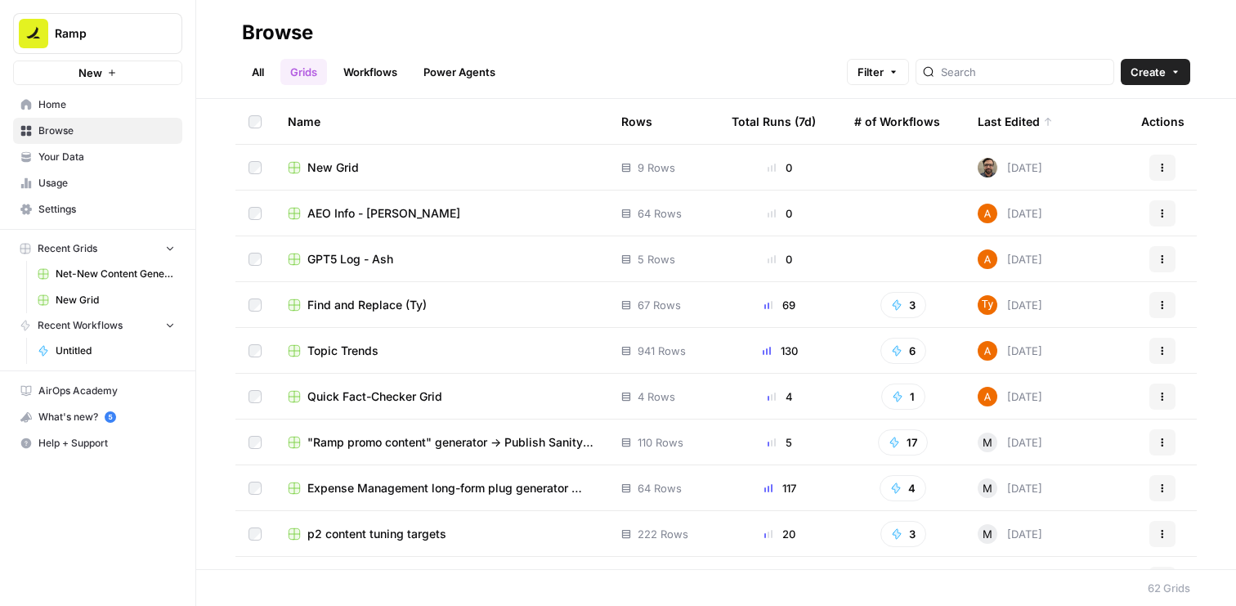
click at [1048, 80] on div at bounding box center [1014, 72] width 199 height 26
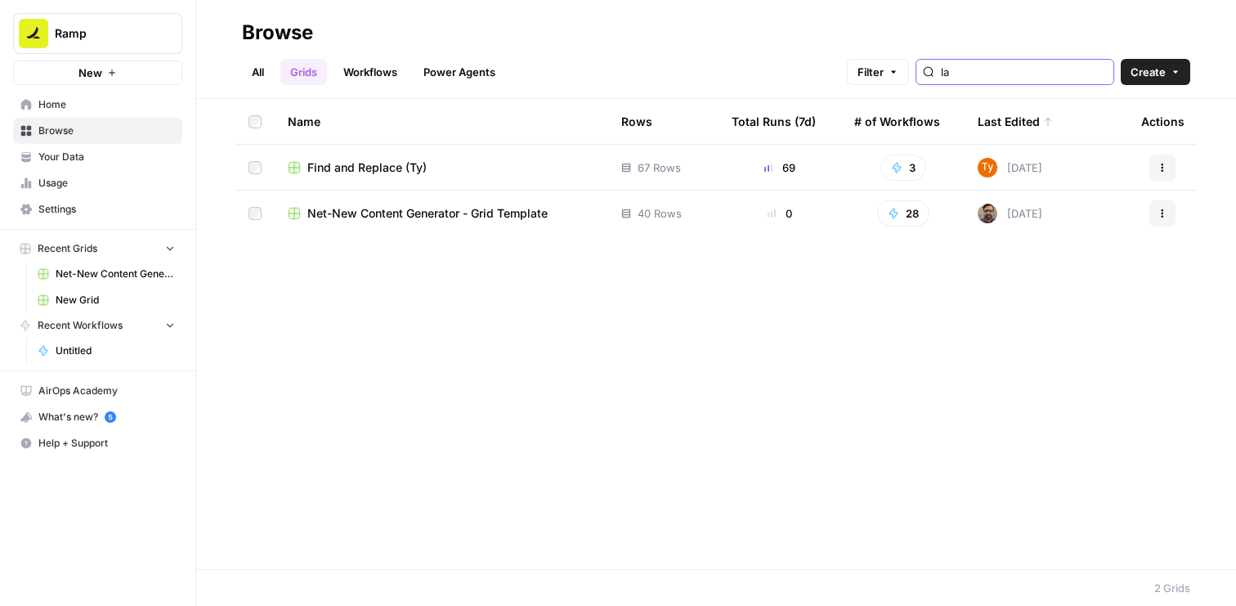
type input "l"
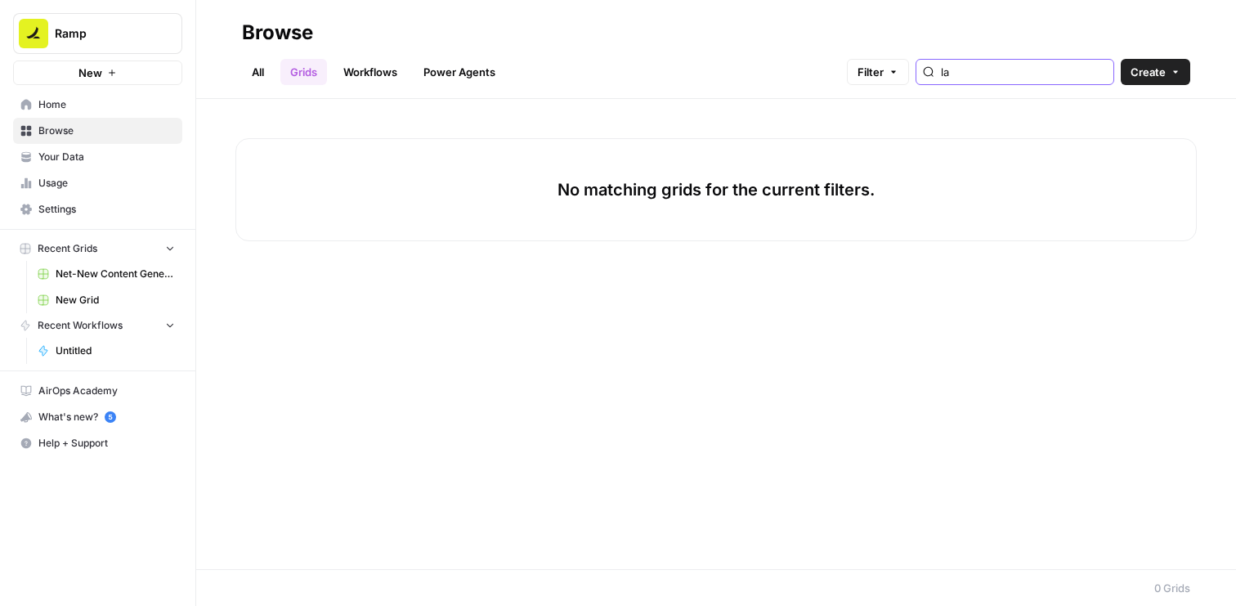
type input "l"
type input "b"
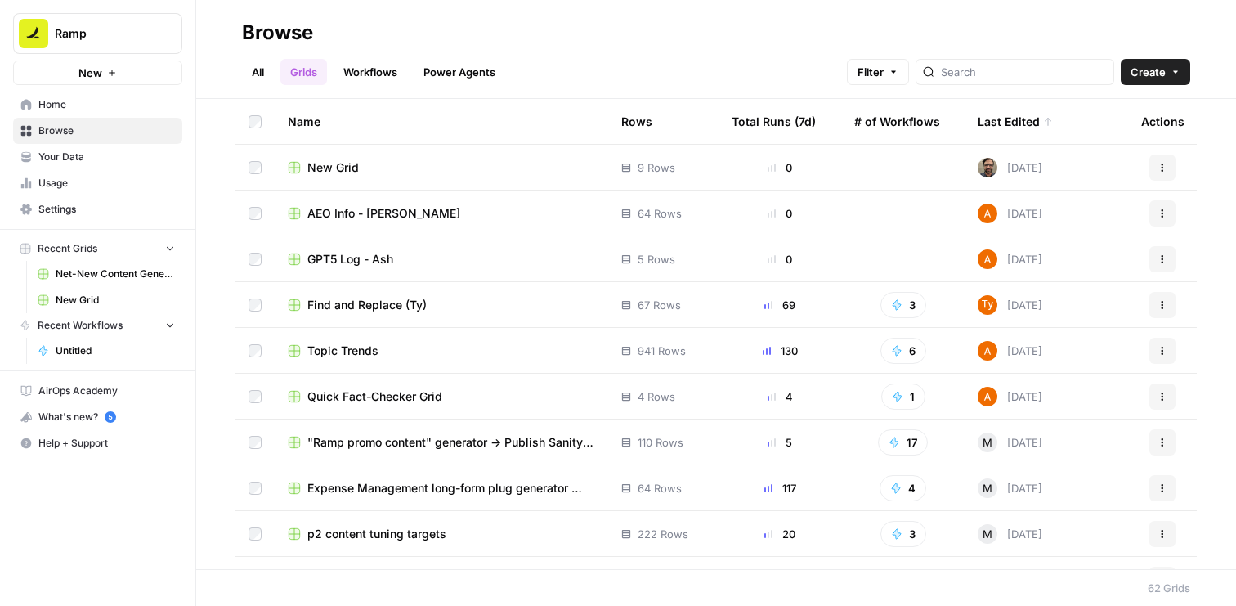
click at [366, 66] on link "Workflows" at bounding box center [370, 72] width 74 height 26
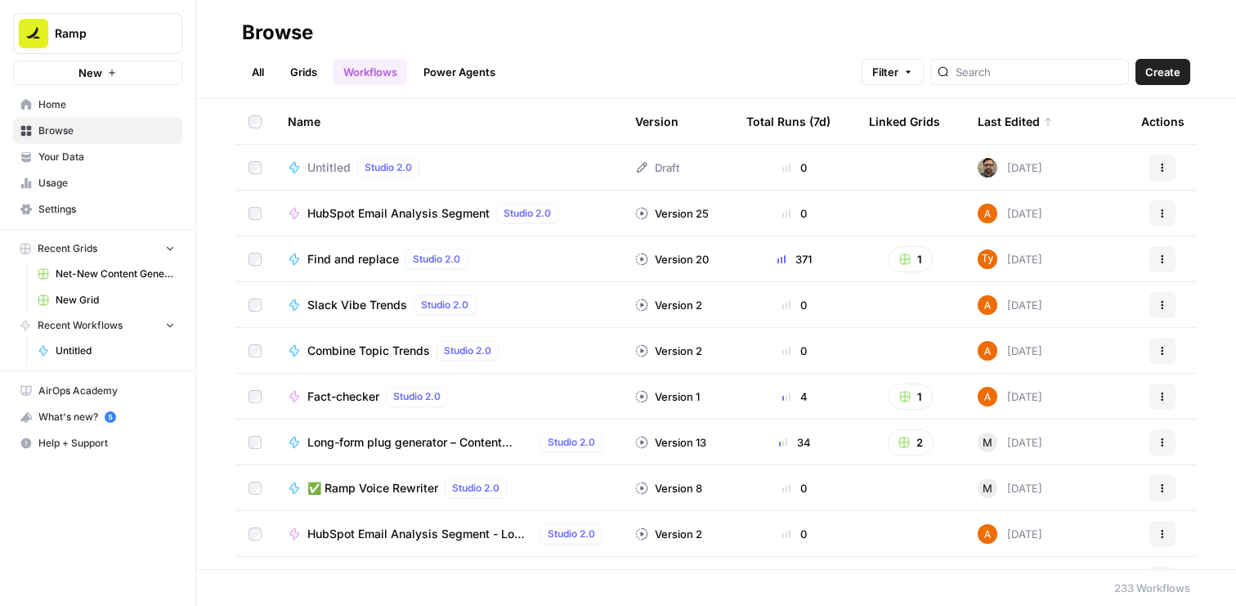
click at [317, 69] on link "Grids" at bounding box center [303, 72] width 47 height 26
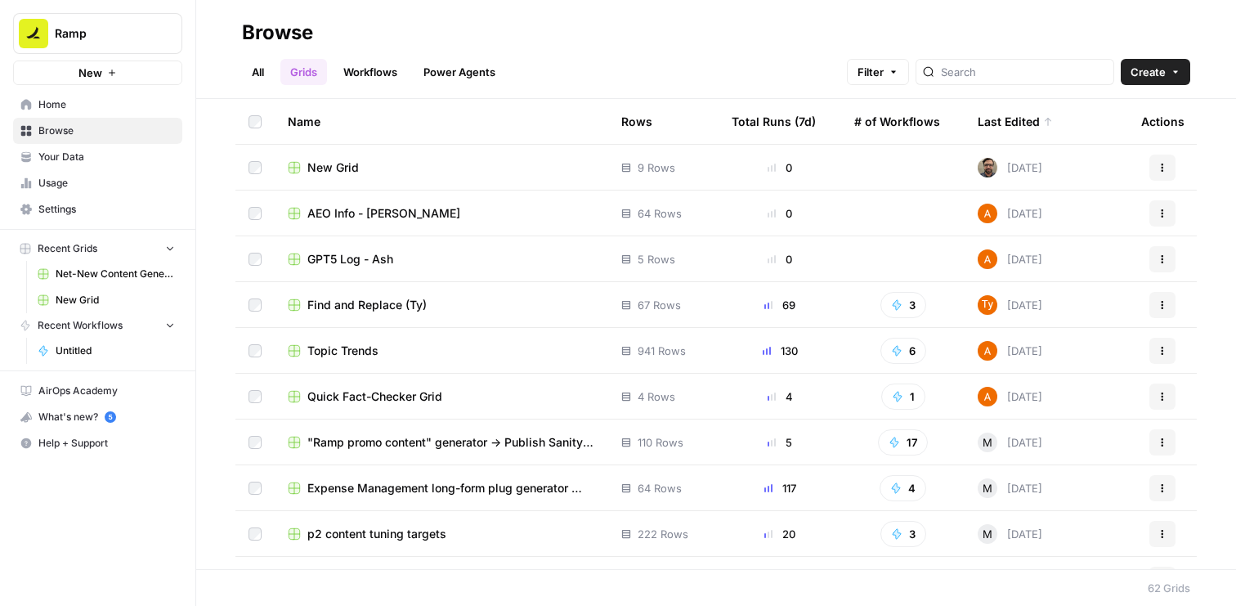
click at [964, 74] on div at bounding box center [1014, 72] width 199 height 26
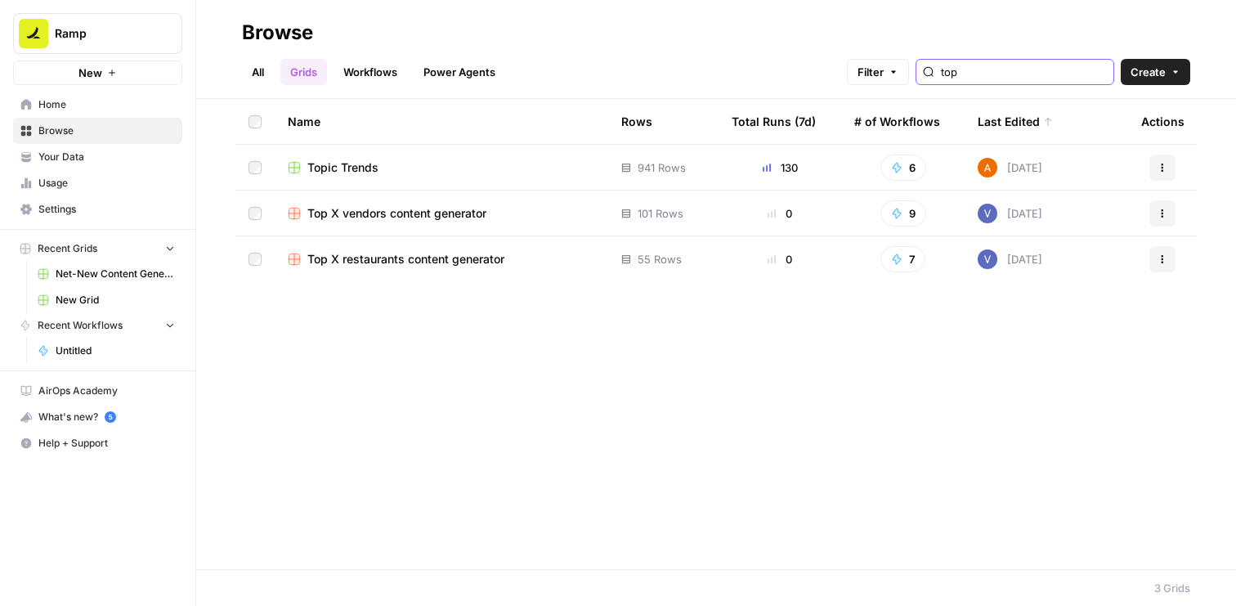
type input "top"
click at [449, 262] on span "Top X restaurants content generator" at bounding box center [405, 259] width 197 height 16
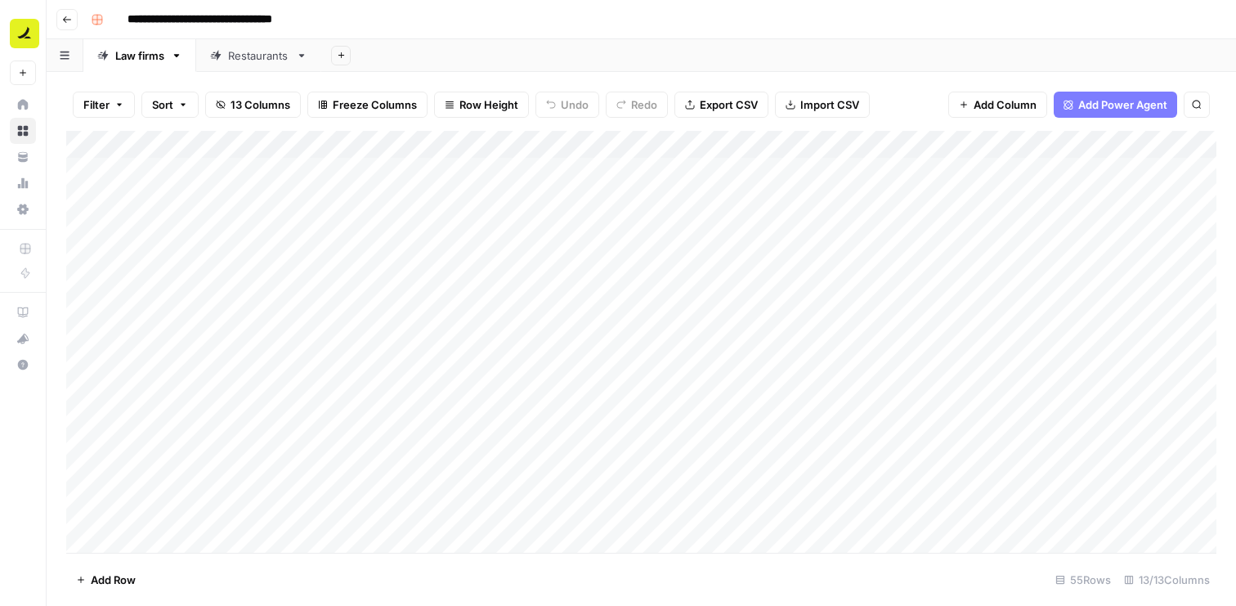
click at [511, 172] on div "Add Column" at bounding box center [641, 342] width 1150 height 422
click at [585, 172] on div "Add Column" at bounding box center [641, 342] width 1150 height 422
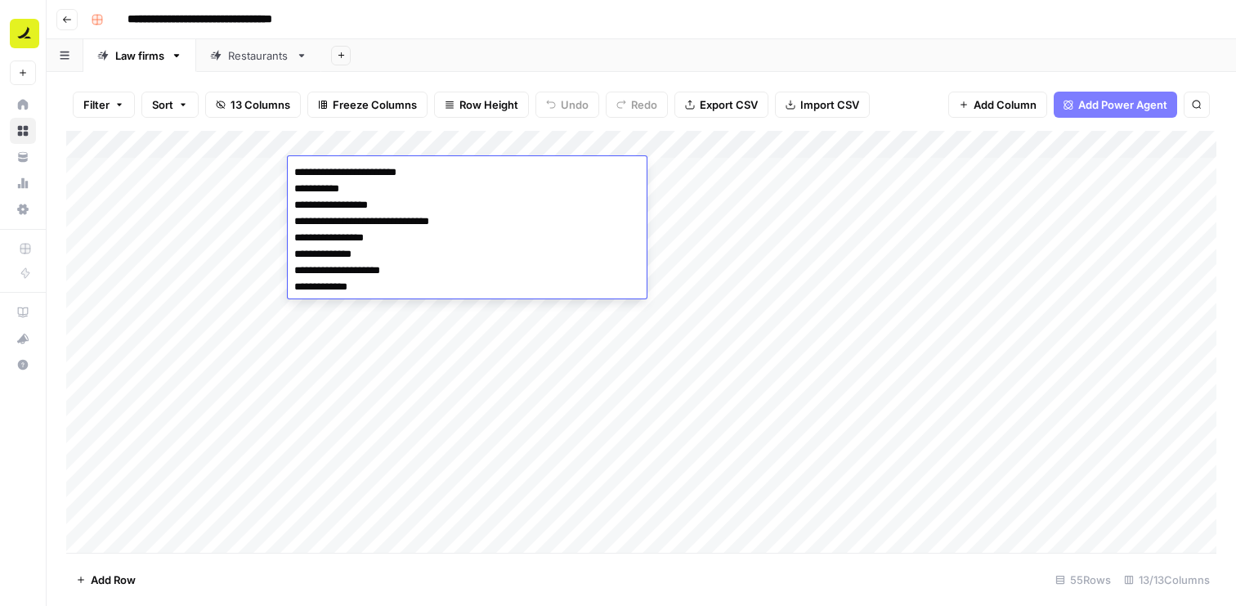
click at [542, 336] on div "Add Column" at bounding box center [641, 342] width 1150 height 422
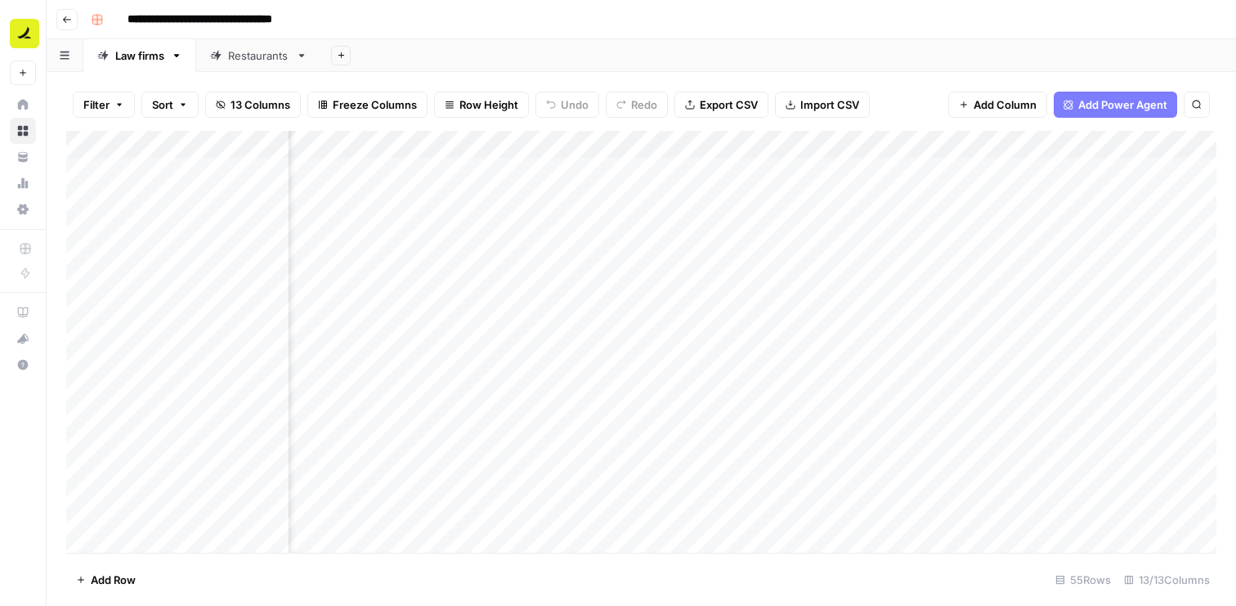
scroll to position [0, 1488]
click at [1130, 105] on span "Add Power Agent" at bounding box center [1122, 104] width 89 height 16
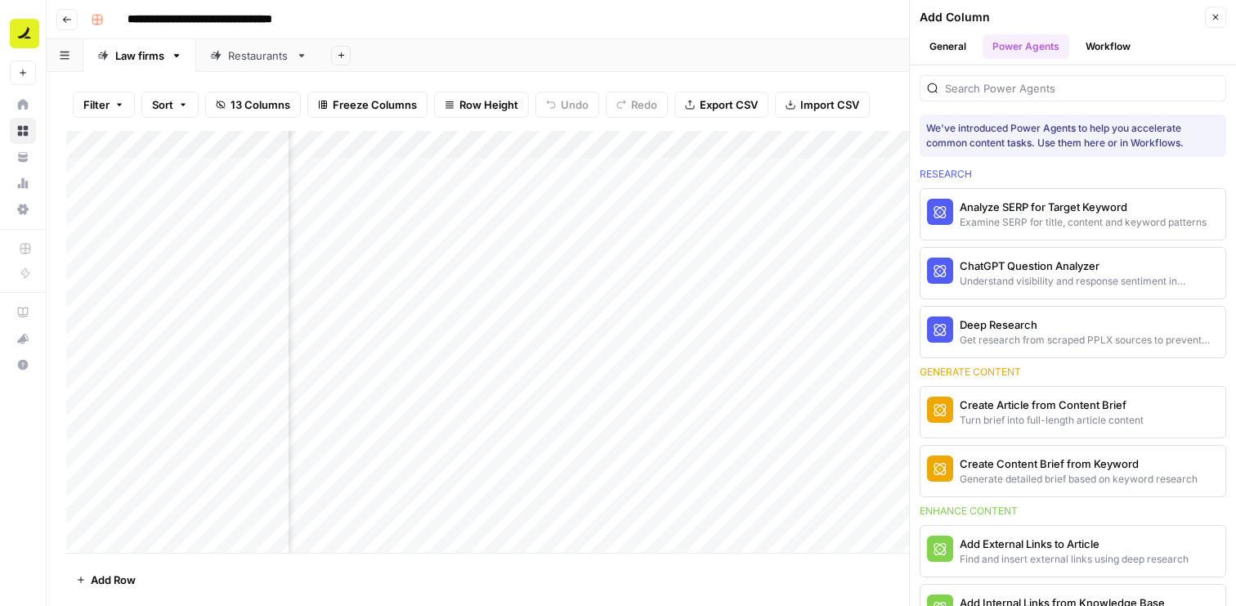
click at [1064, 96] on div at bounding box center [1073, 88] width 307 height 26
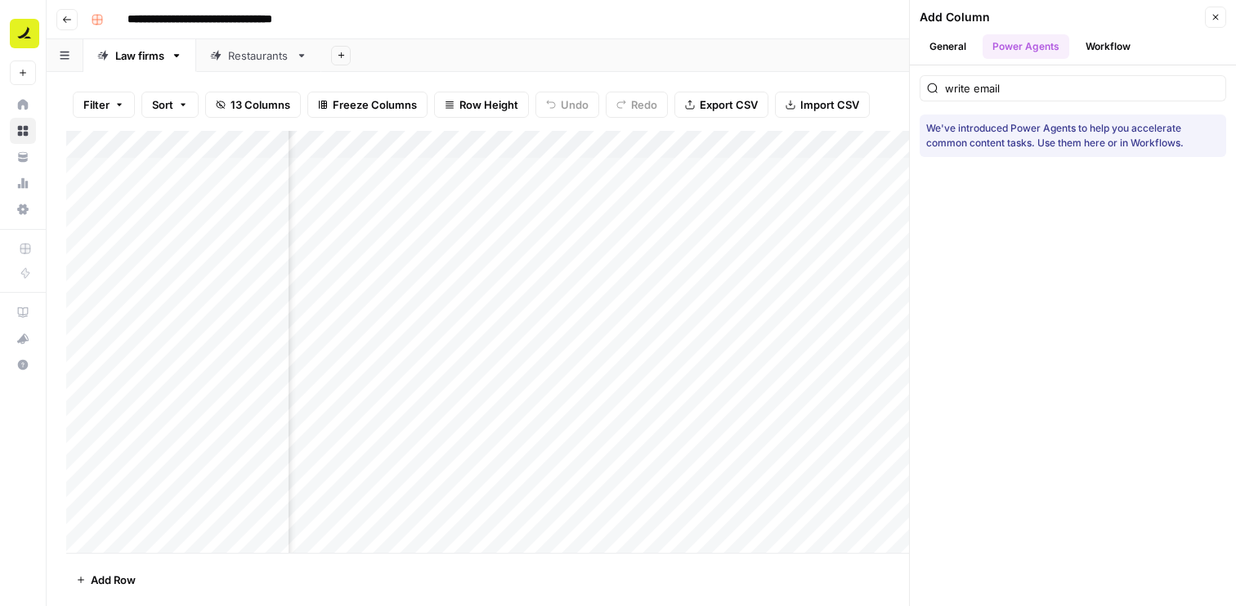
click at [1049, 96] on div "write email" at bounding box center [1073, 88] width 307 height 26
click at [1039, 87] on input "write email" at bounding box center [1082, 88] width 274 height 16
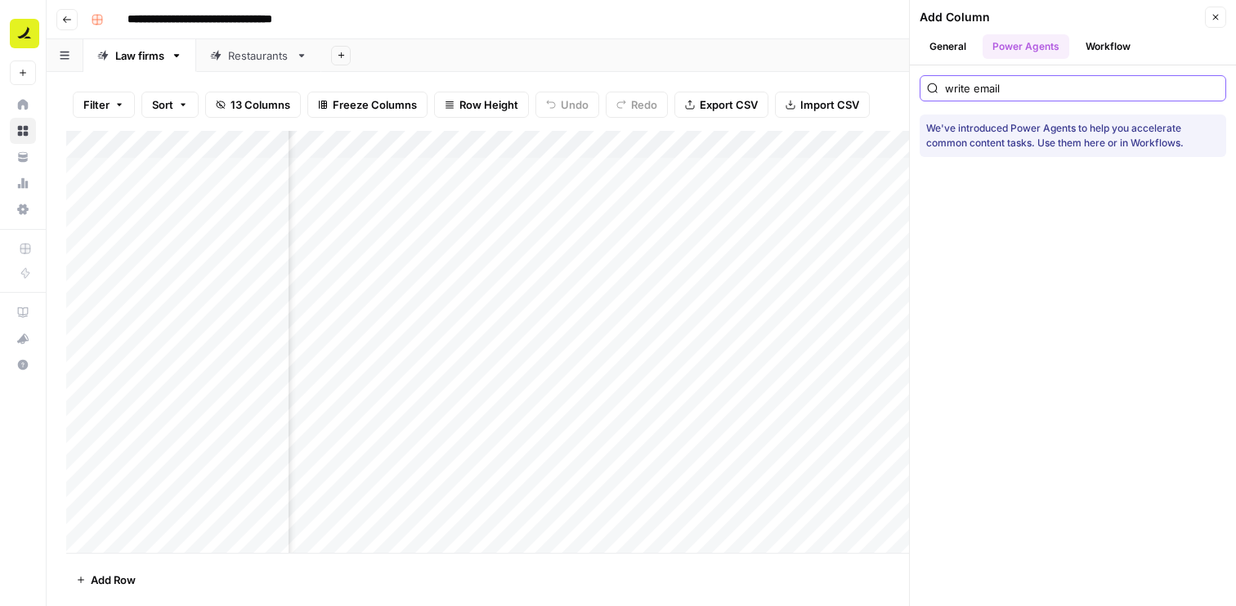
click at [1039, 87] on input "write email" at bounding box center [1082, 88] width 274 height 16
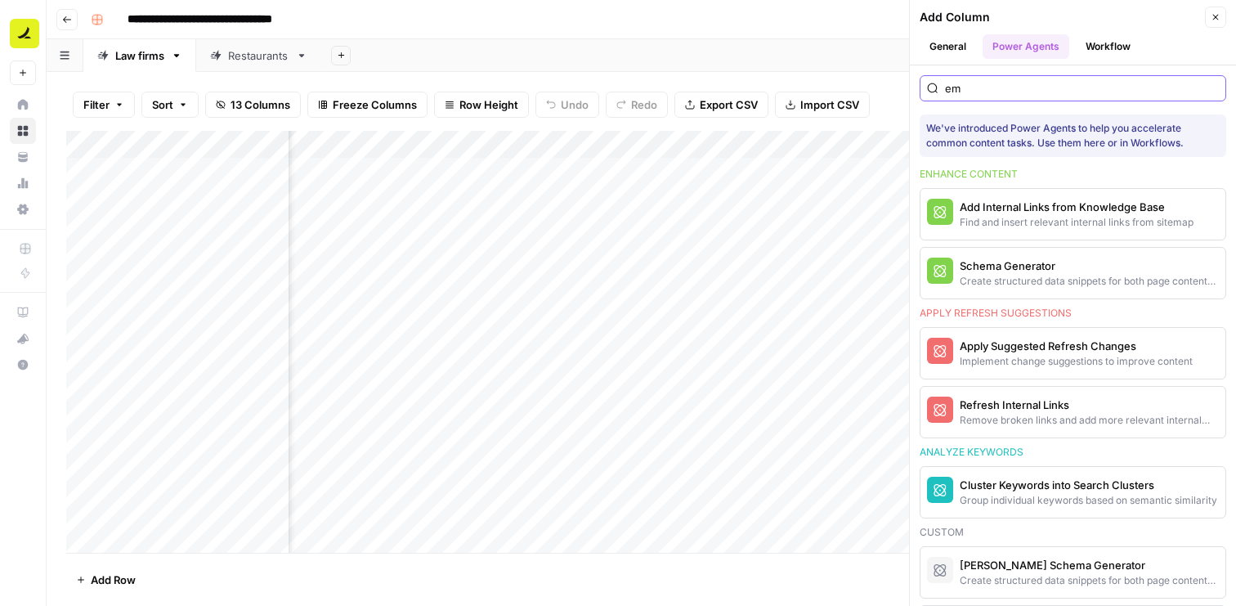
type input "e"
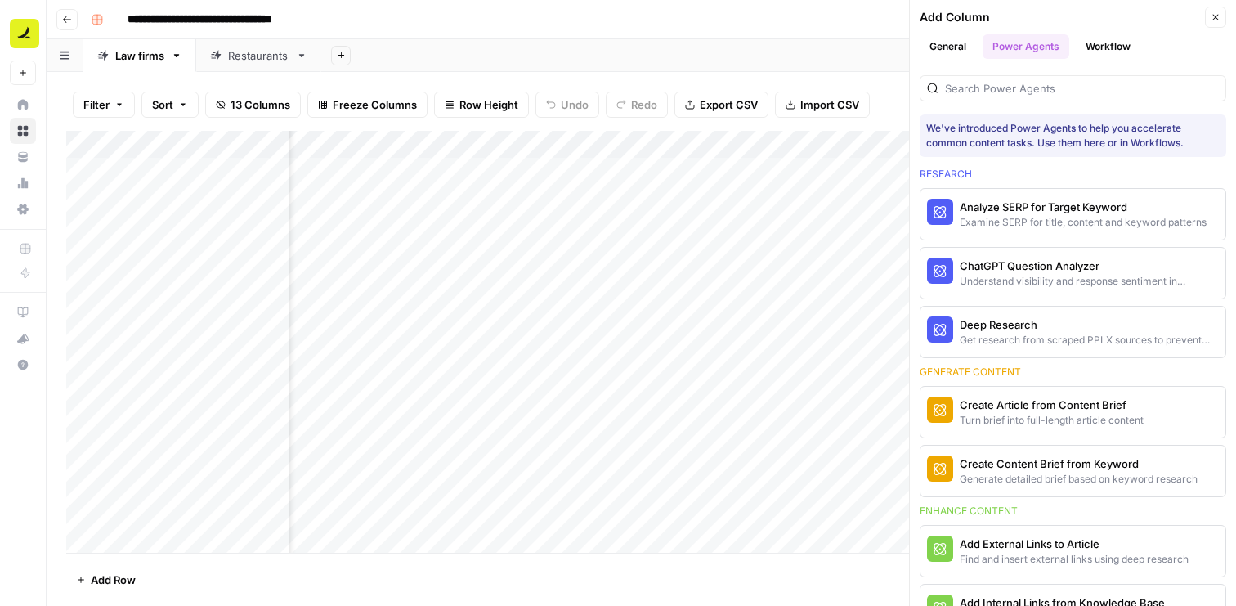
click at [756, 84] on div "Filter Sort 13 Columns Freeze Columns Row Height Undo Redo Export CSV Import CS…" at bounding box center [641, 104] width 1150 height 52
click at [1213, 20] on icon "button" at bounding box center [1215, 17] width 10 height 10
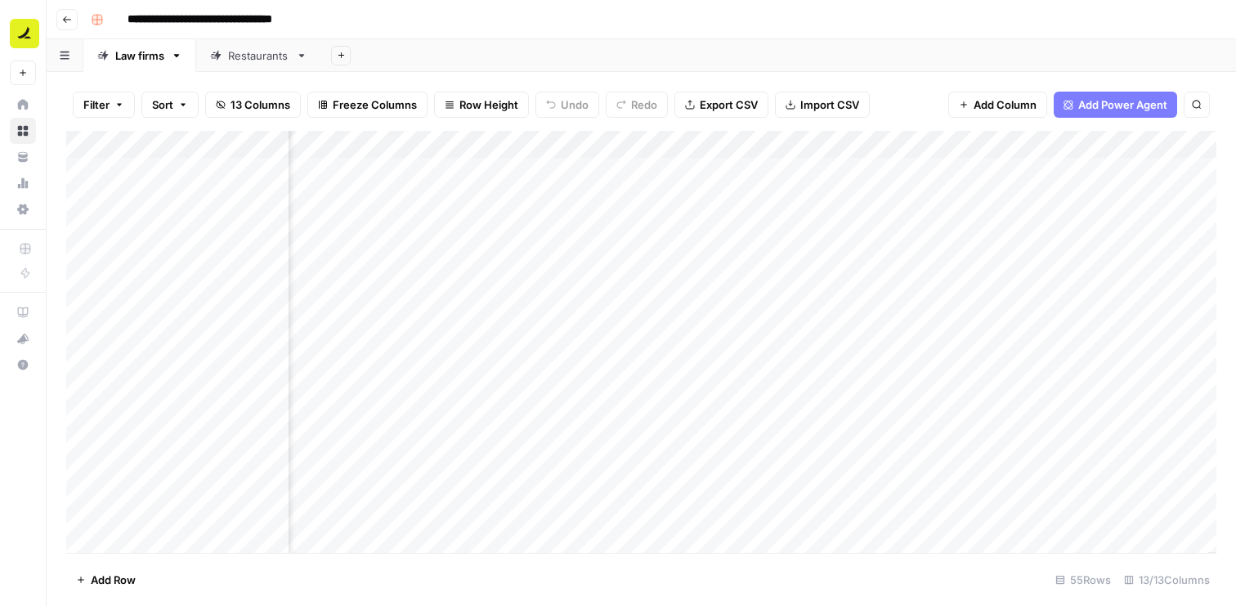
scroll to position [0, 1407]
